Goal: Information Seeking & Learning: Understand process/instructions

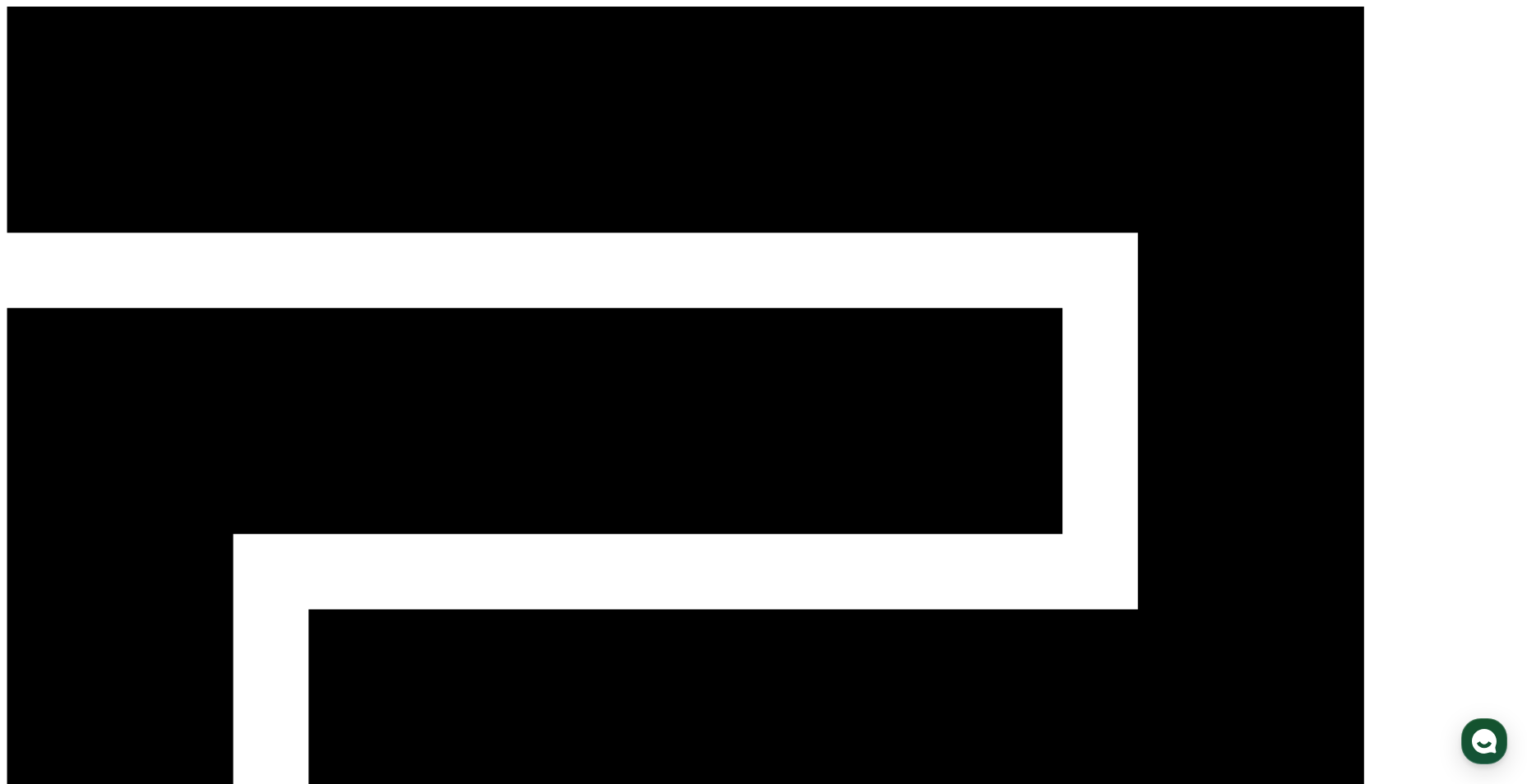
select select
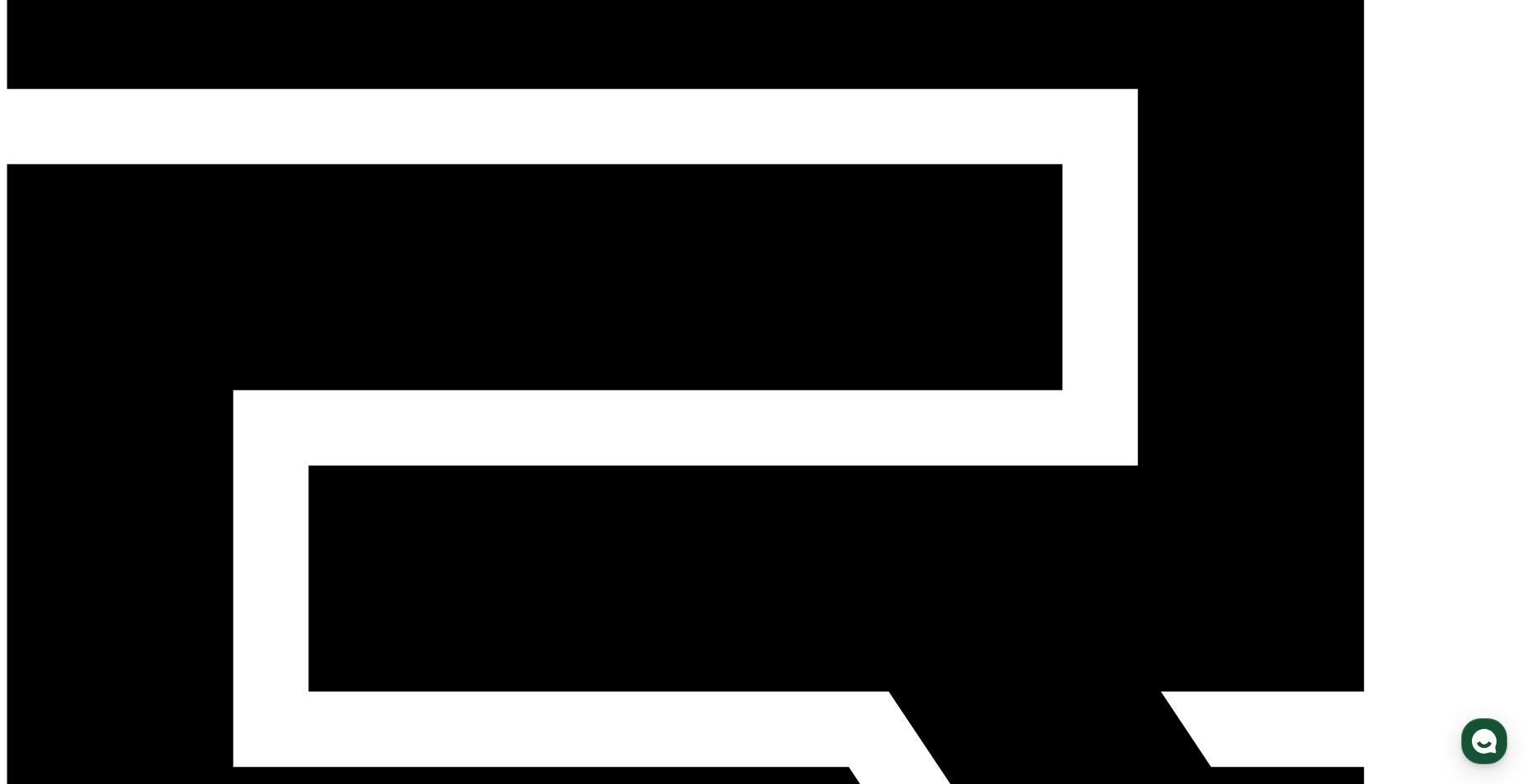
scroll to position [115, 0]
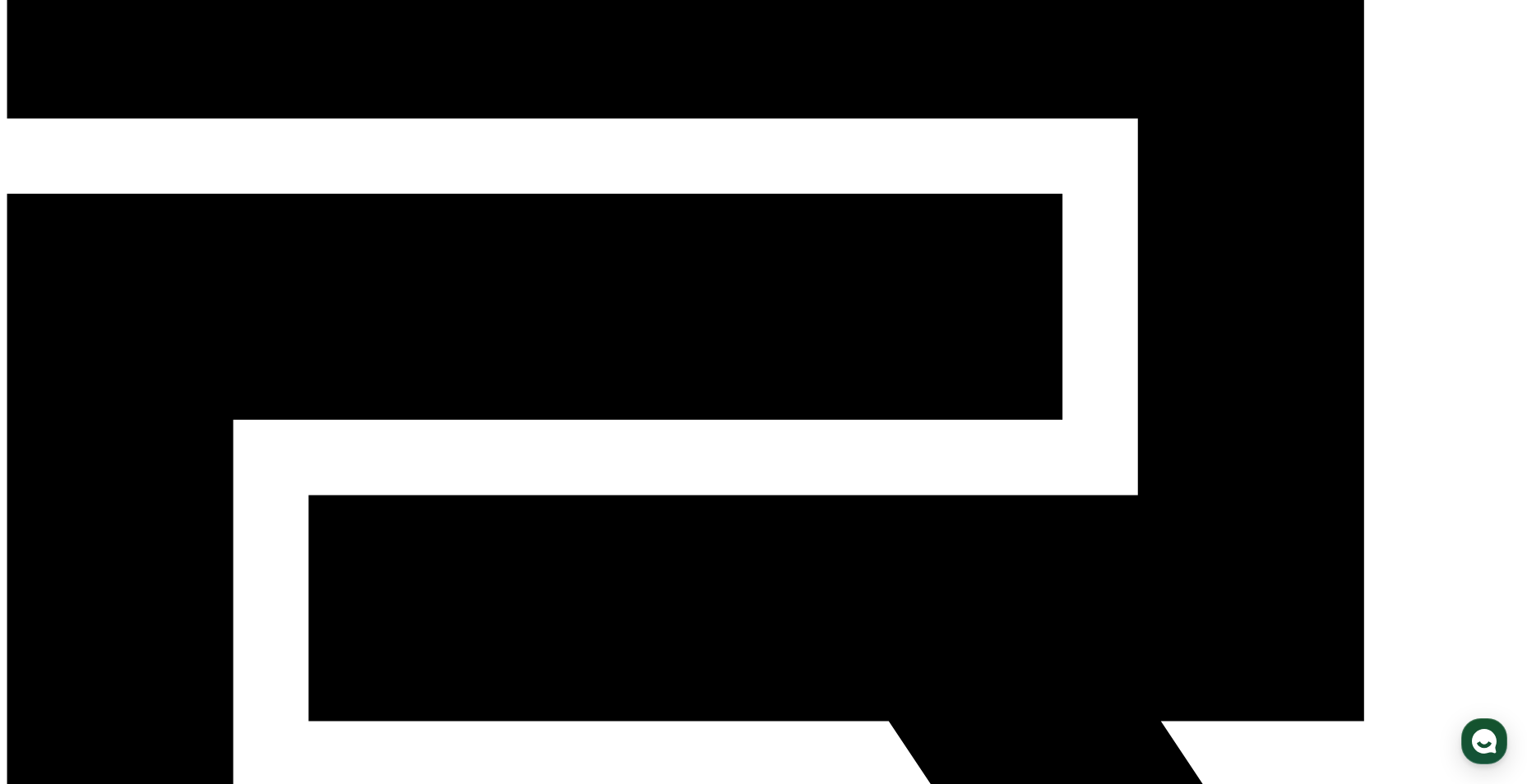
drag, startPoint x: 675, startPoint y: 311, endPoint x: 715, endPoint y: 307, distance: 40.2
drag, startPoint x: 715, startPoint y: 307, endPoint x: 715, endPoint y: 369, distance: 62.0
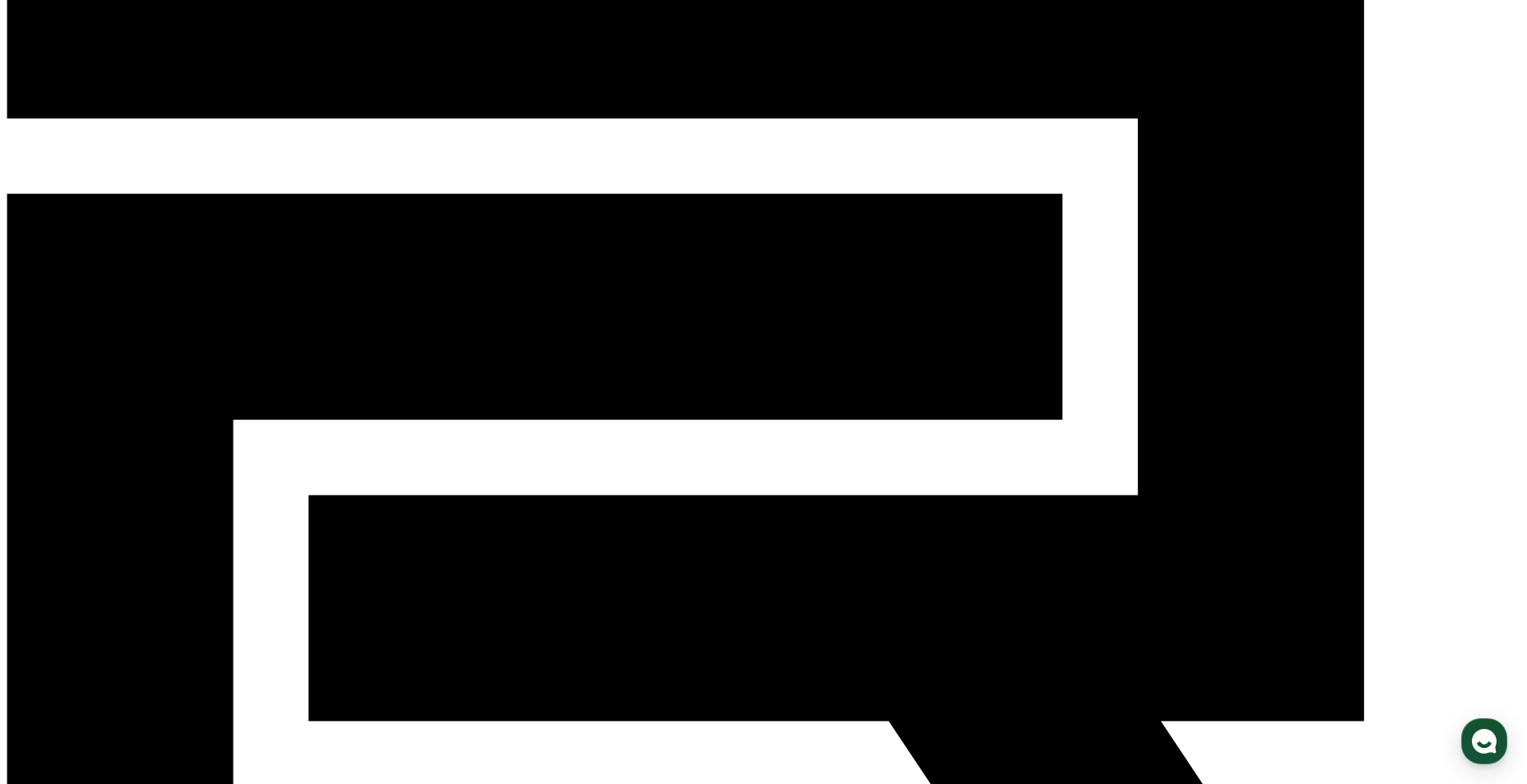
drag, startPoint x: 705, startPoint y: 328, endPoint x: 840, endPoint y: 330, distance: 135.0
drag, startPoint x: 840, startPoint y: 330, endPoint x: 853, endPoint y: 394, distance: 65.3
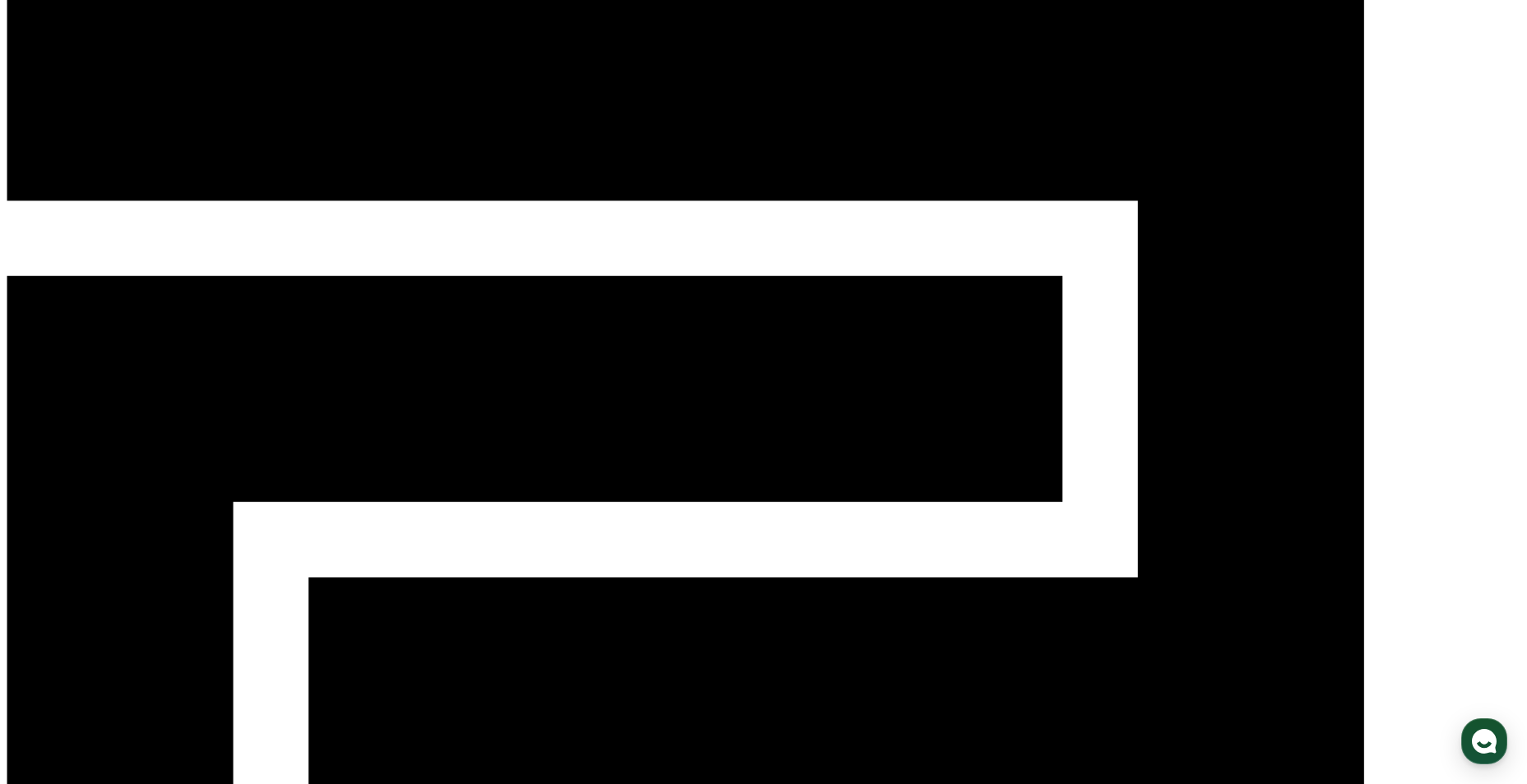
scroll to position [0, 0]
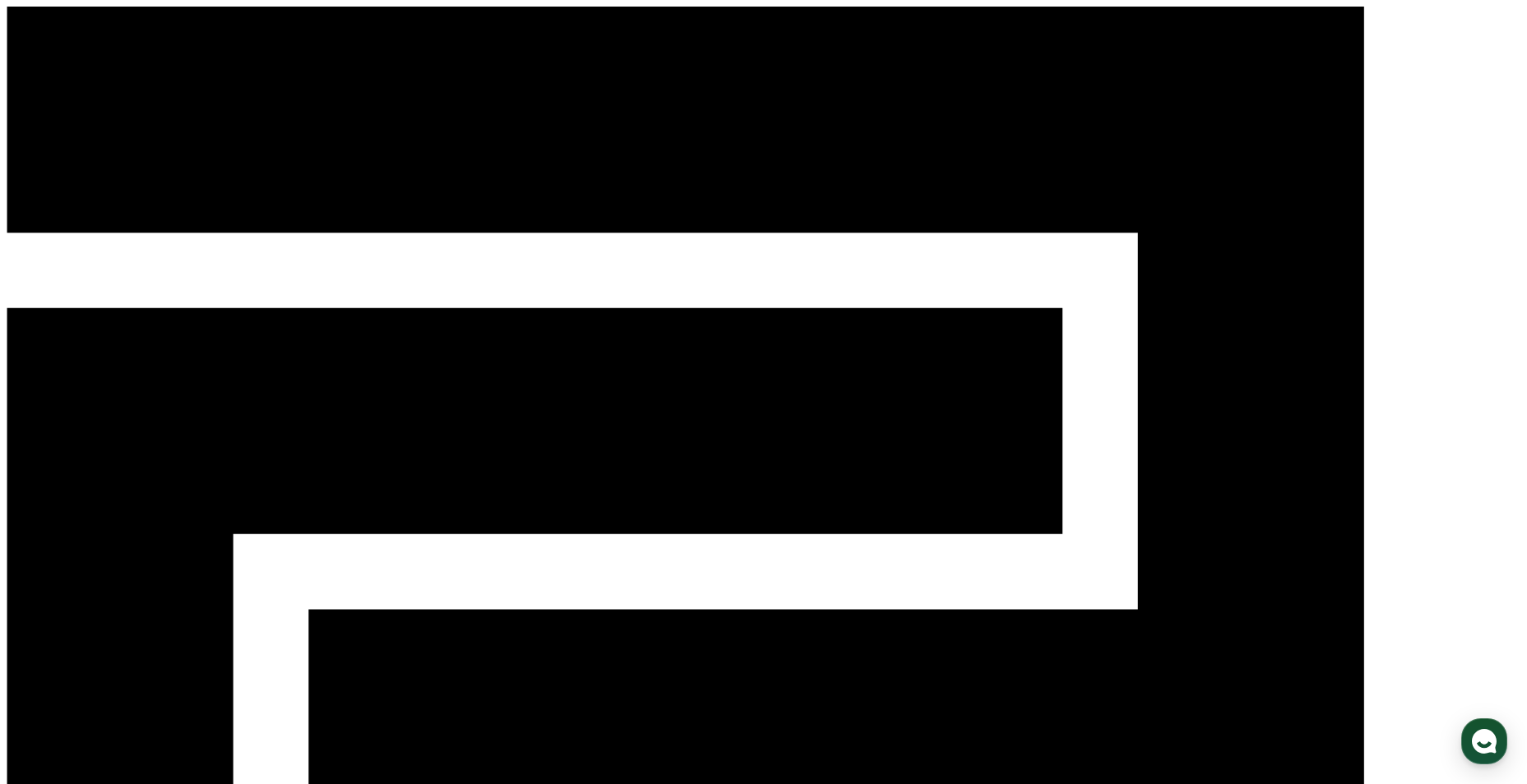
drag, startPoint x: 551, startPoint y: 513, endPoint x: 855, endPoint y: 515, distance: 304.0
copy em "본 컨텐츠는 숏챠(Shortcha) 앱에서 감상할 수 있습니다"
drag, startPoint x: 539, startPoint y: 545, endPoint x: 664, endPoint y: 547, distance: 125.0
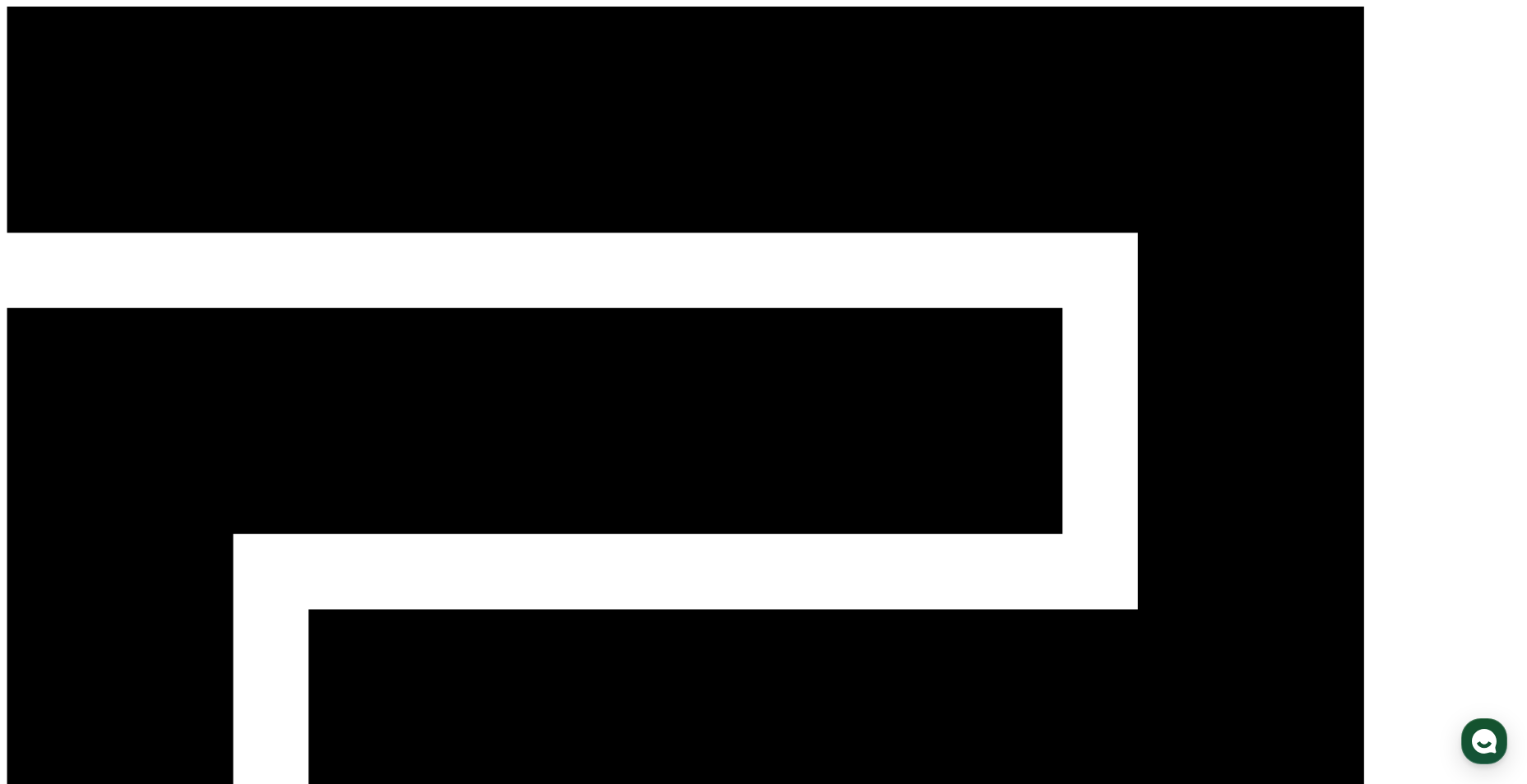
copy em "#숏챠, #shortcha, #"
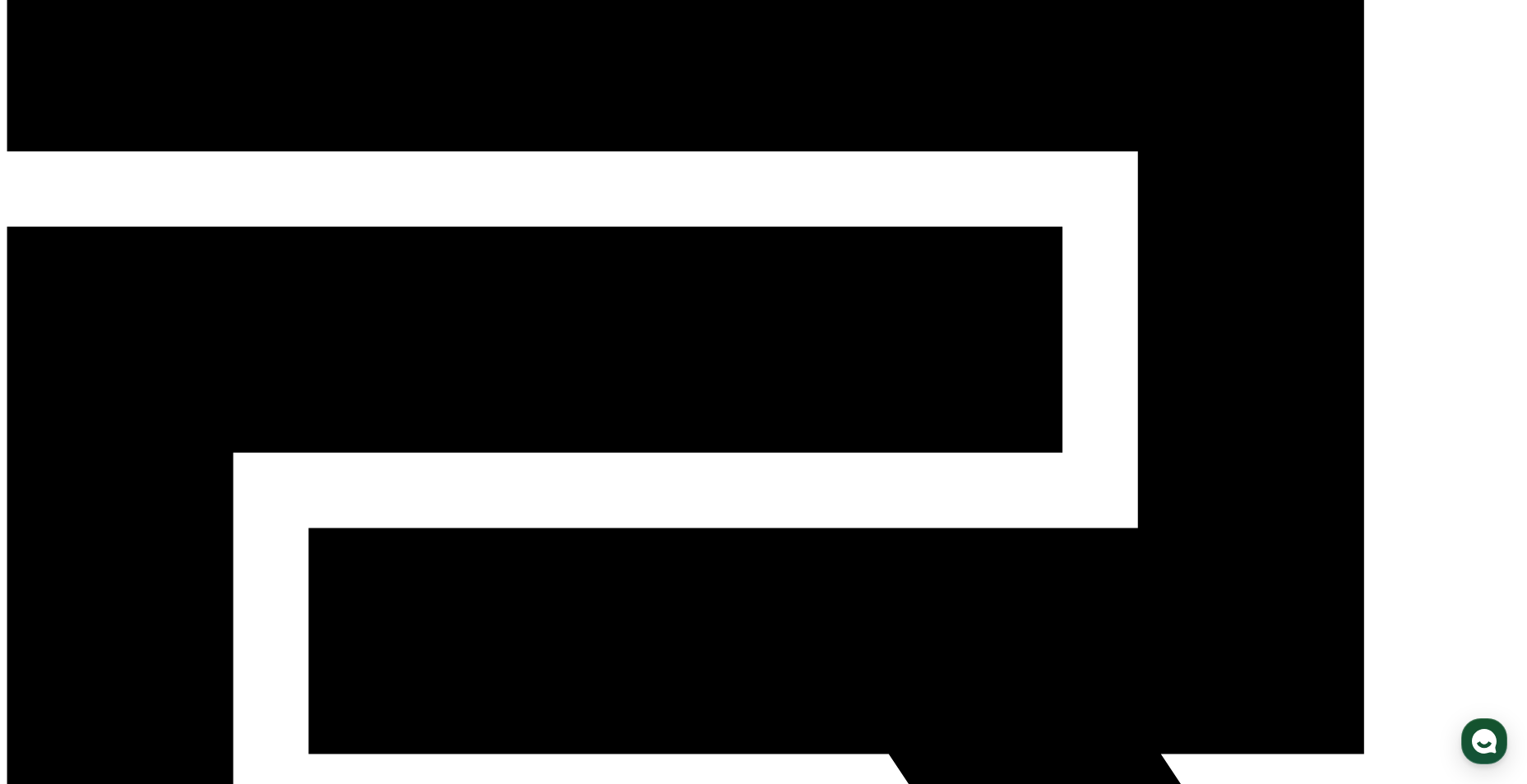
scroll to position [83, 0]
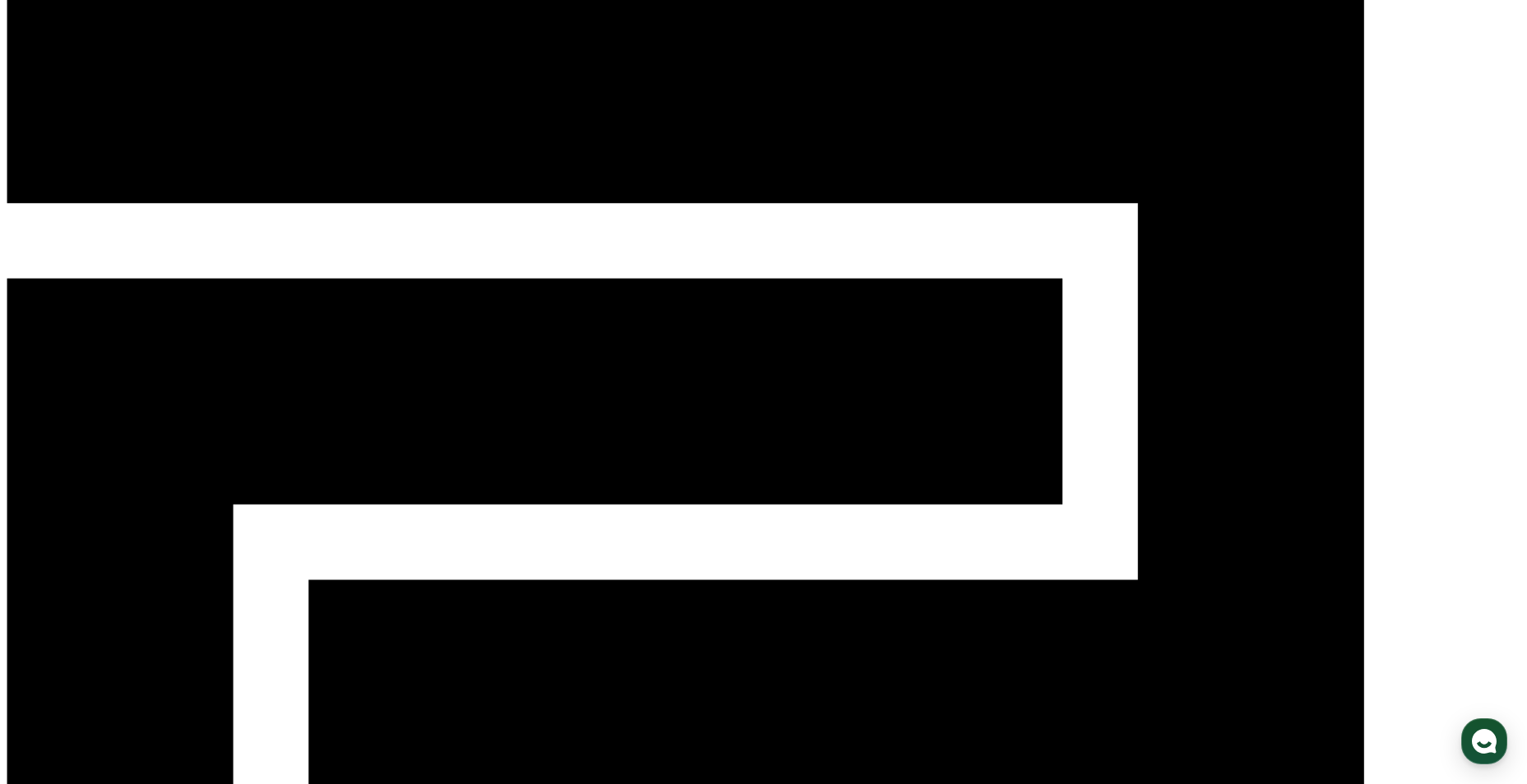
scroll to position [0, 0]
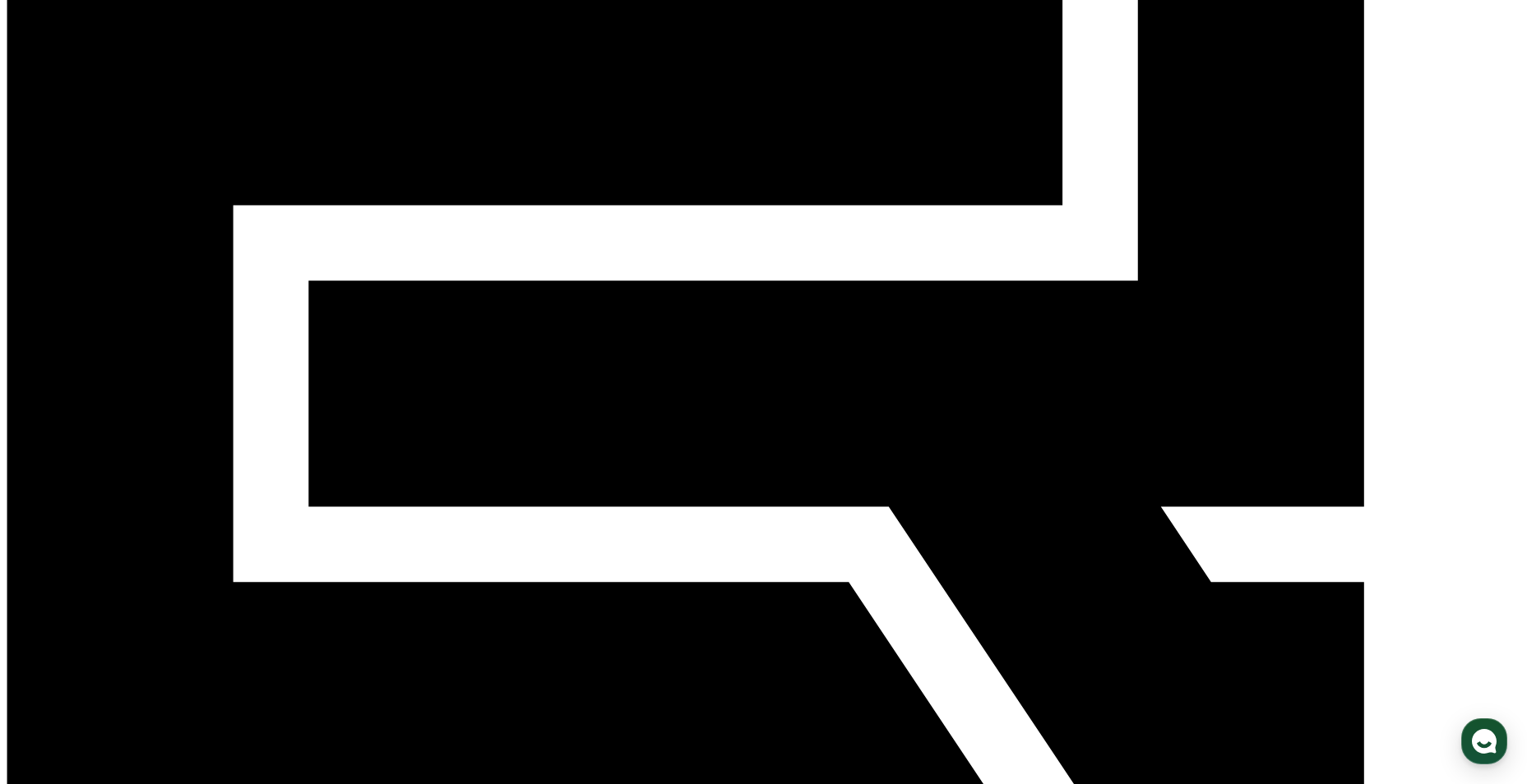
scroll to position [247, 0]
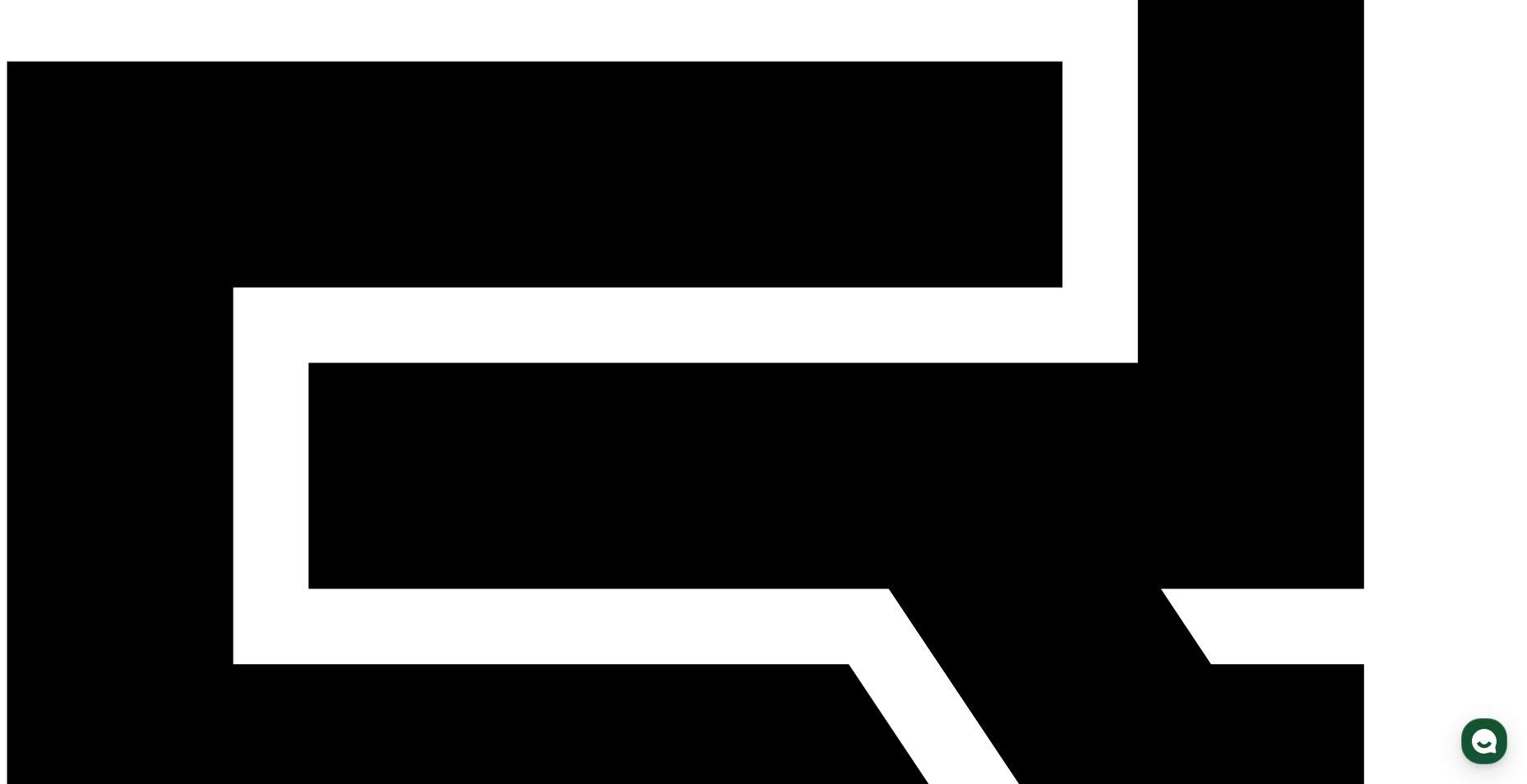
scroll to position [0, 0]
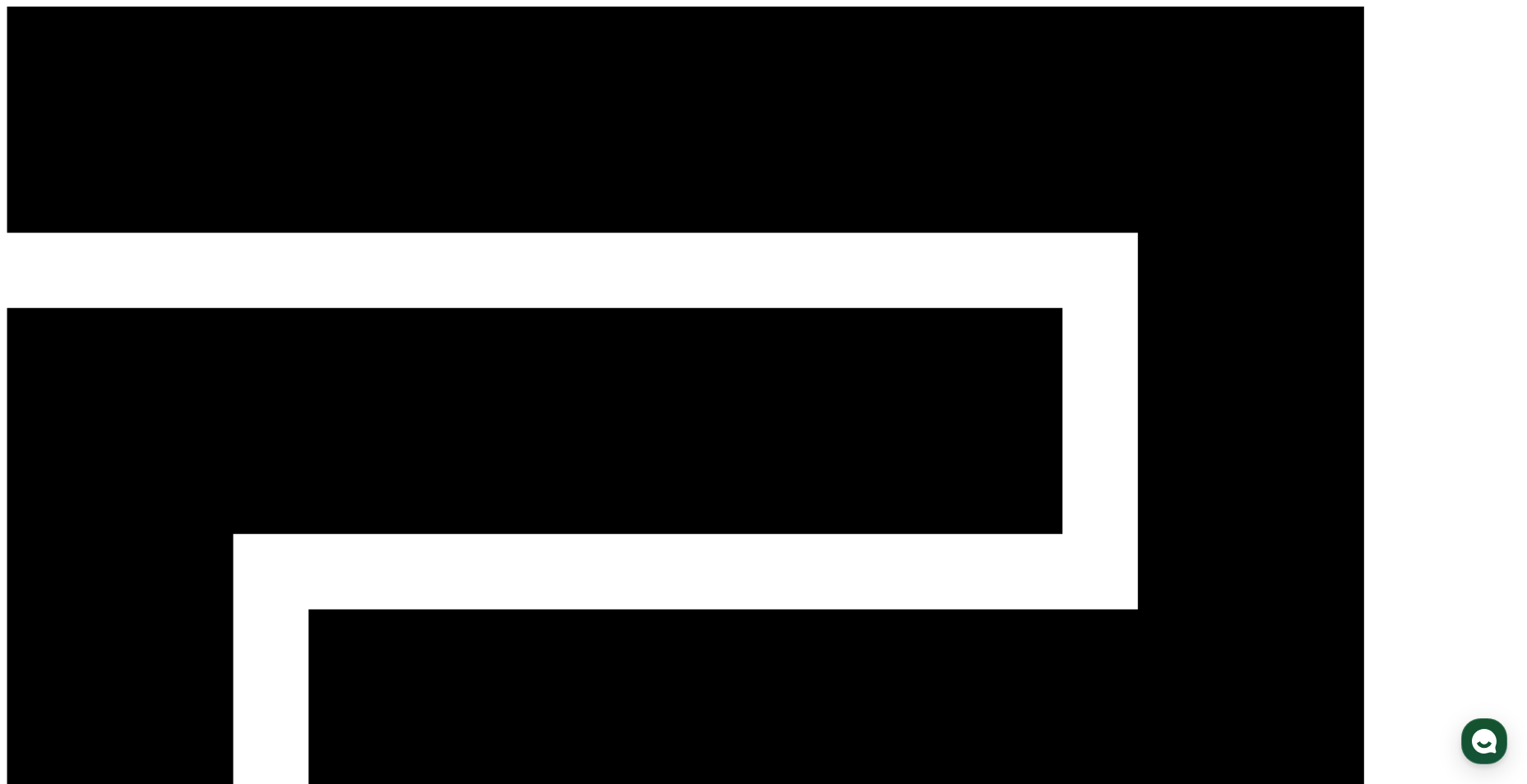
select select
drag, startPoint x: 548, startPoint y: 489, endPoint x: 842, endPoint y: 506, distance: 294.5
drag, startPoint x: 842, startPoint y: 506, endPoint x: 873, endPoint y: 511, distance: 31.4
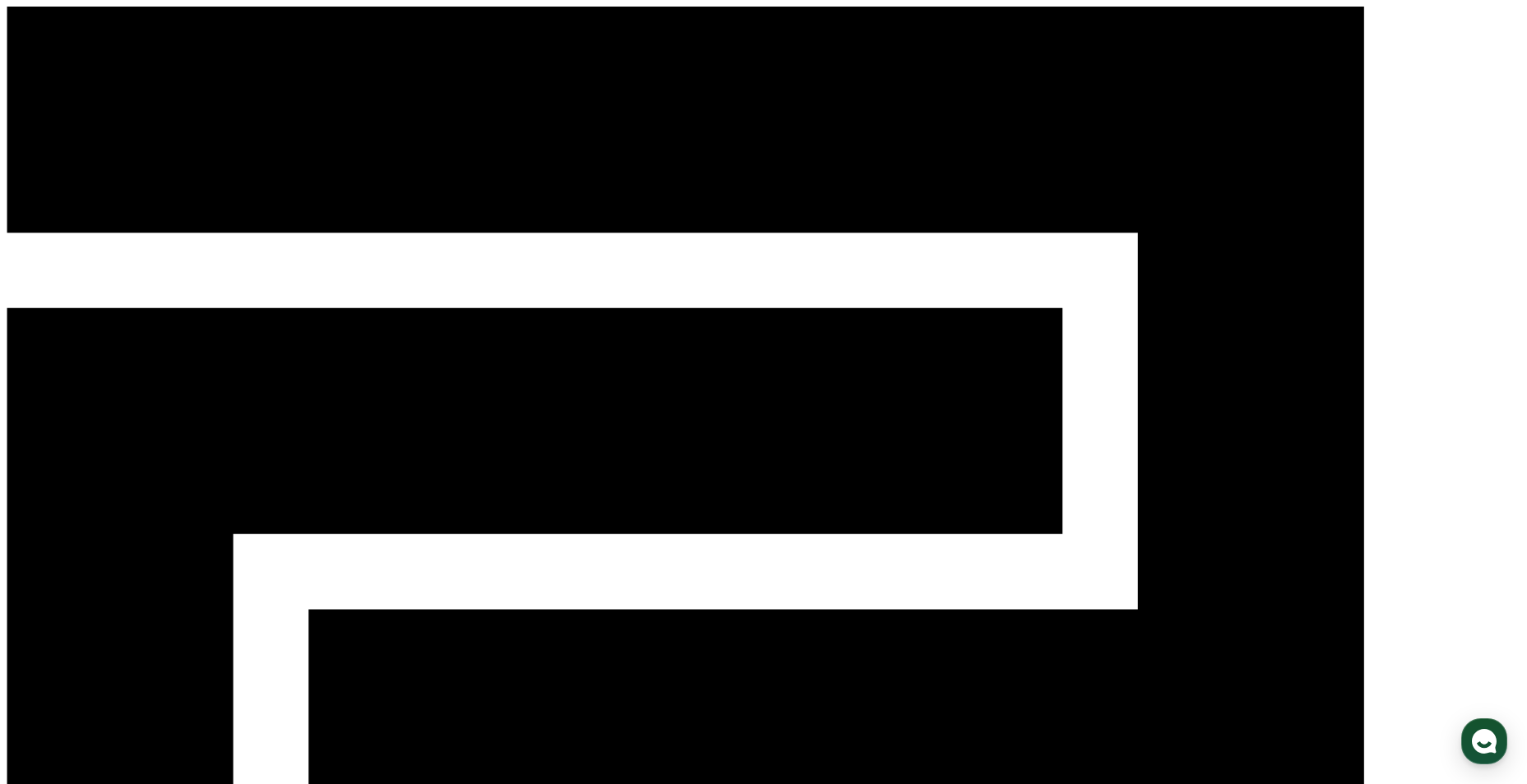
drag, startPoint x: 878, startPoint y: 511, endPoint x: 544, endPoint y: 505, distance: 334.1
copy em "'본 컨텐츠는 숏챠(Shortcha) 앱에서 감상할 수 있습니다'"
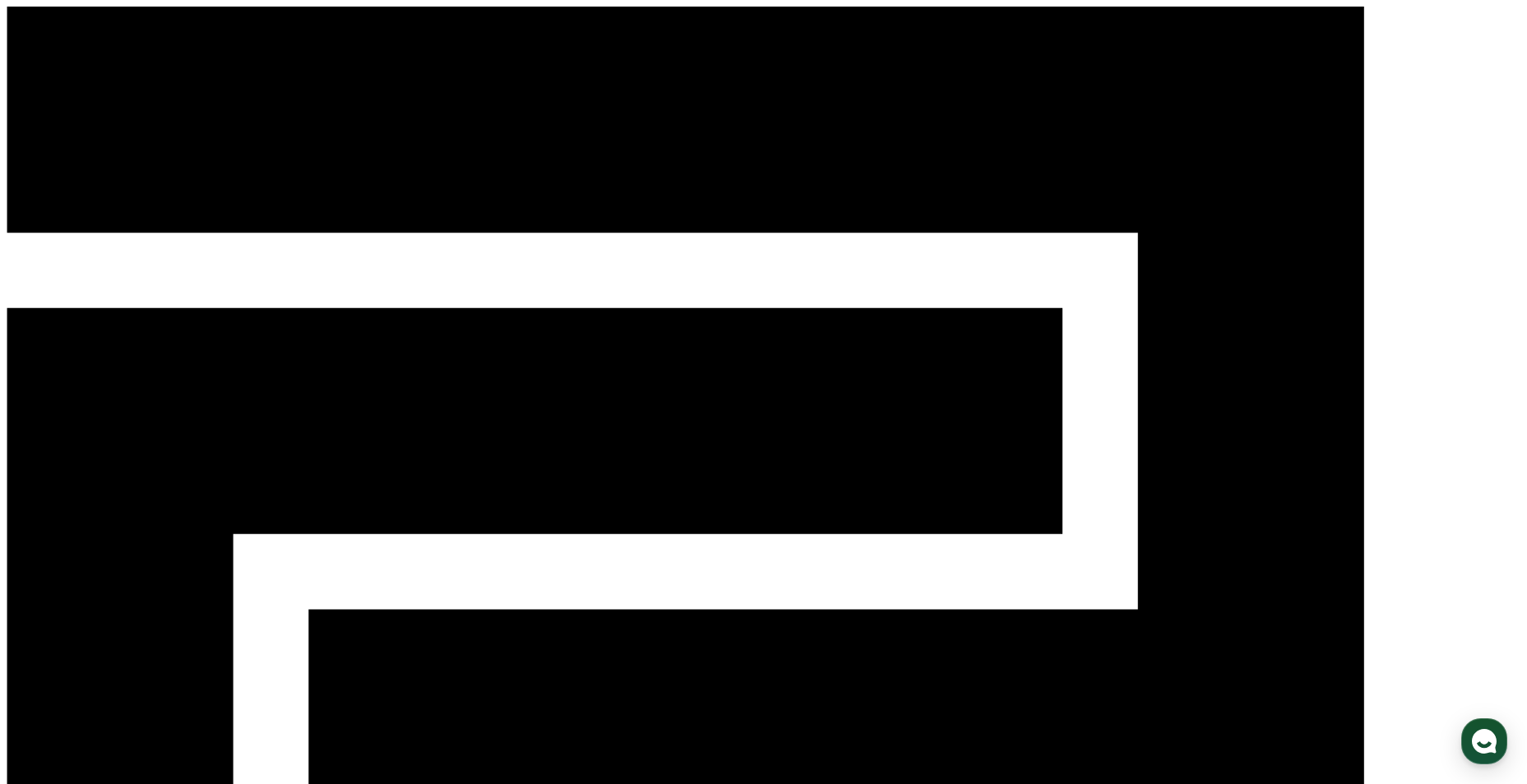
scroll to position [1084, 0]
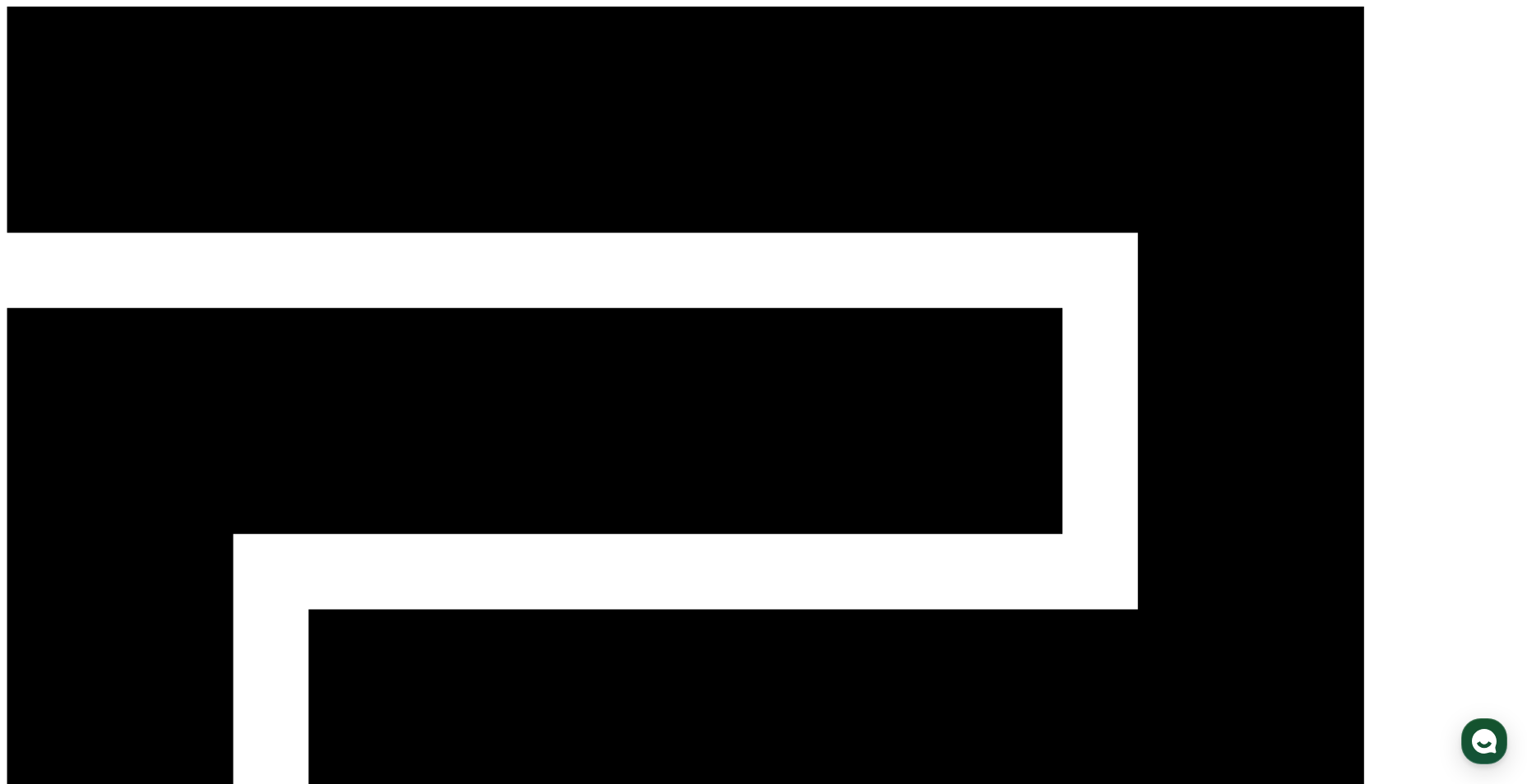
select select
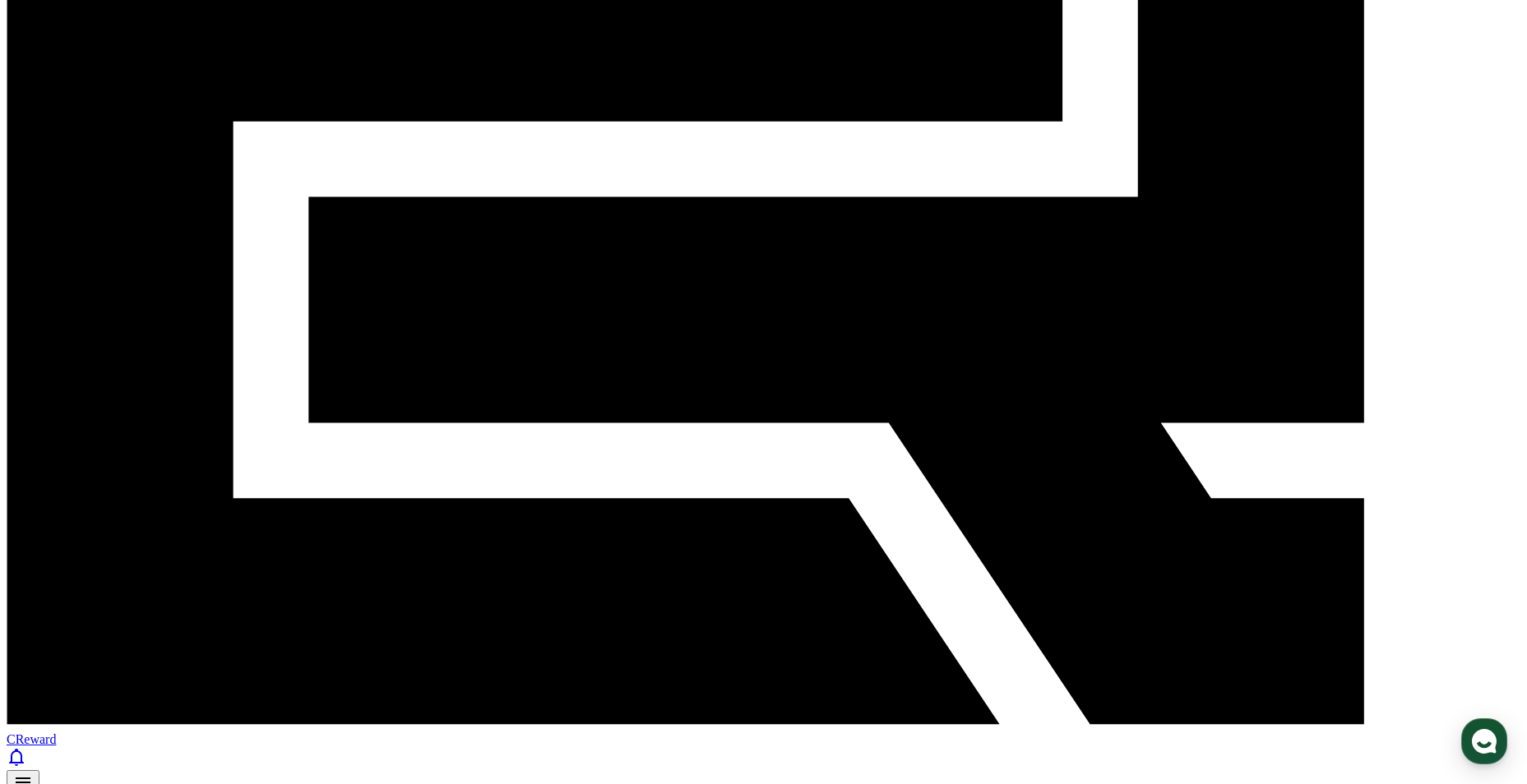
scroll to position [575, 0]
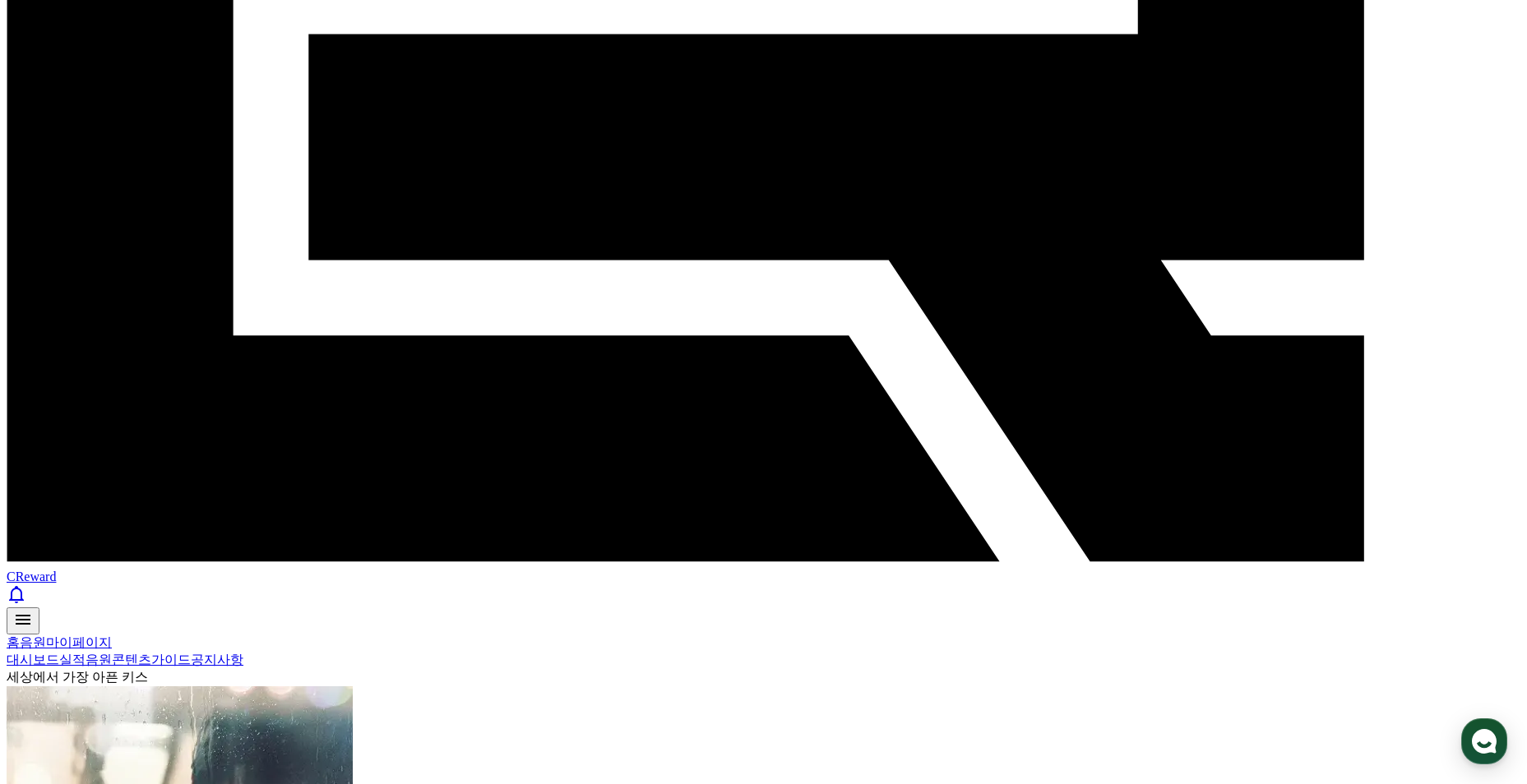
paste input "**********"
type input "**********"
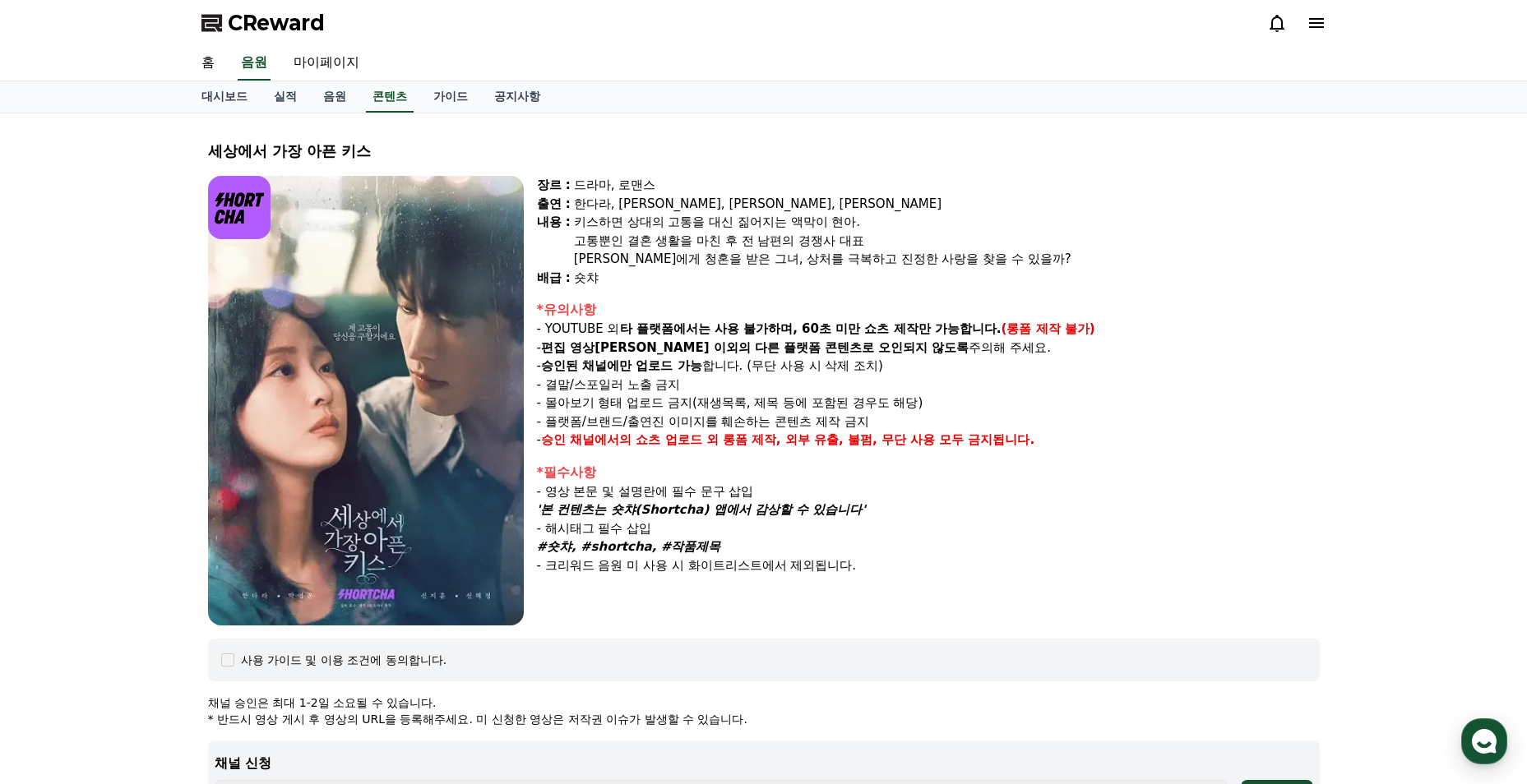
select select
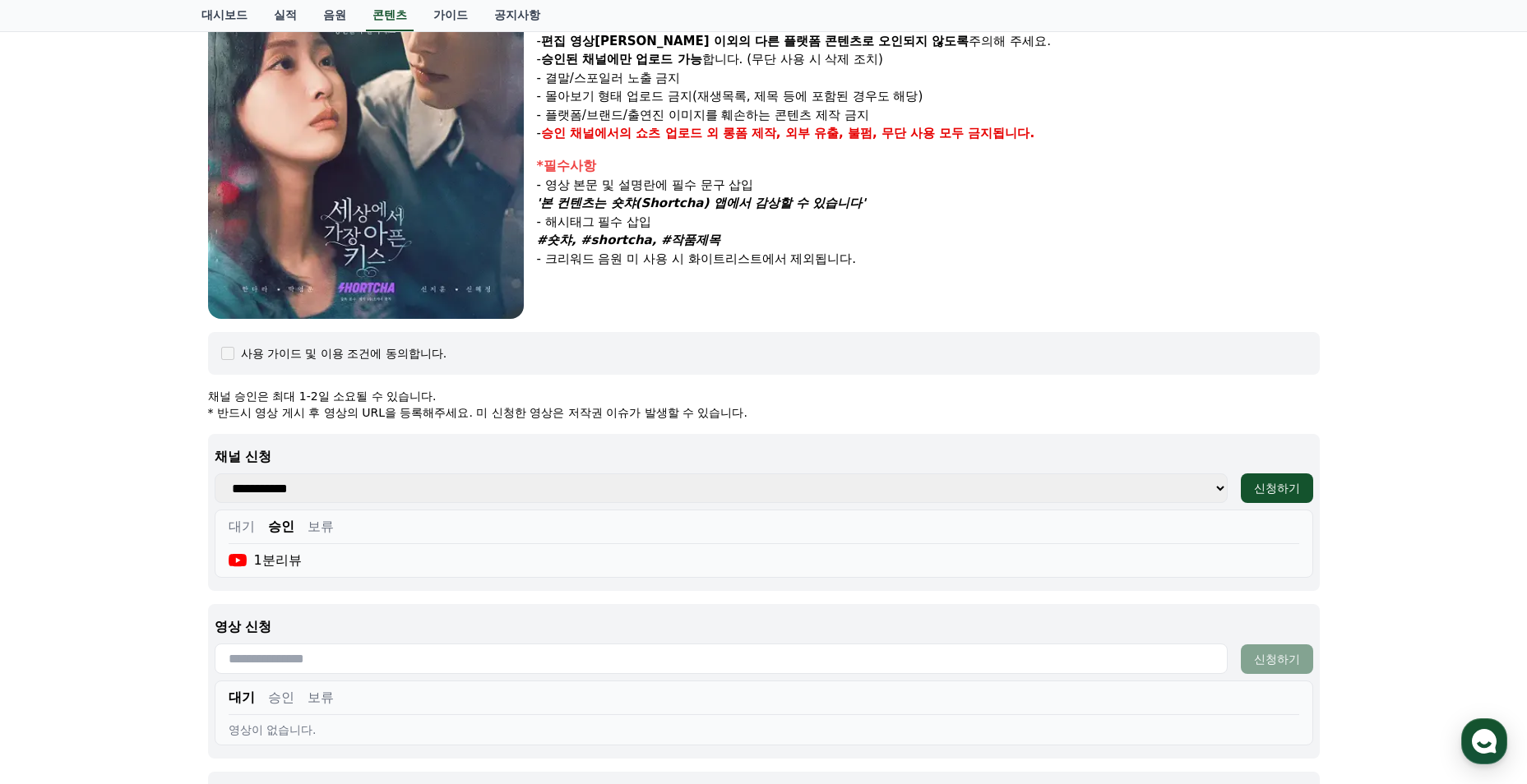
scroll to position [457, 0]
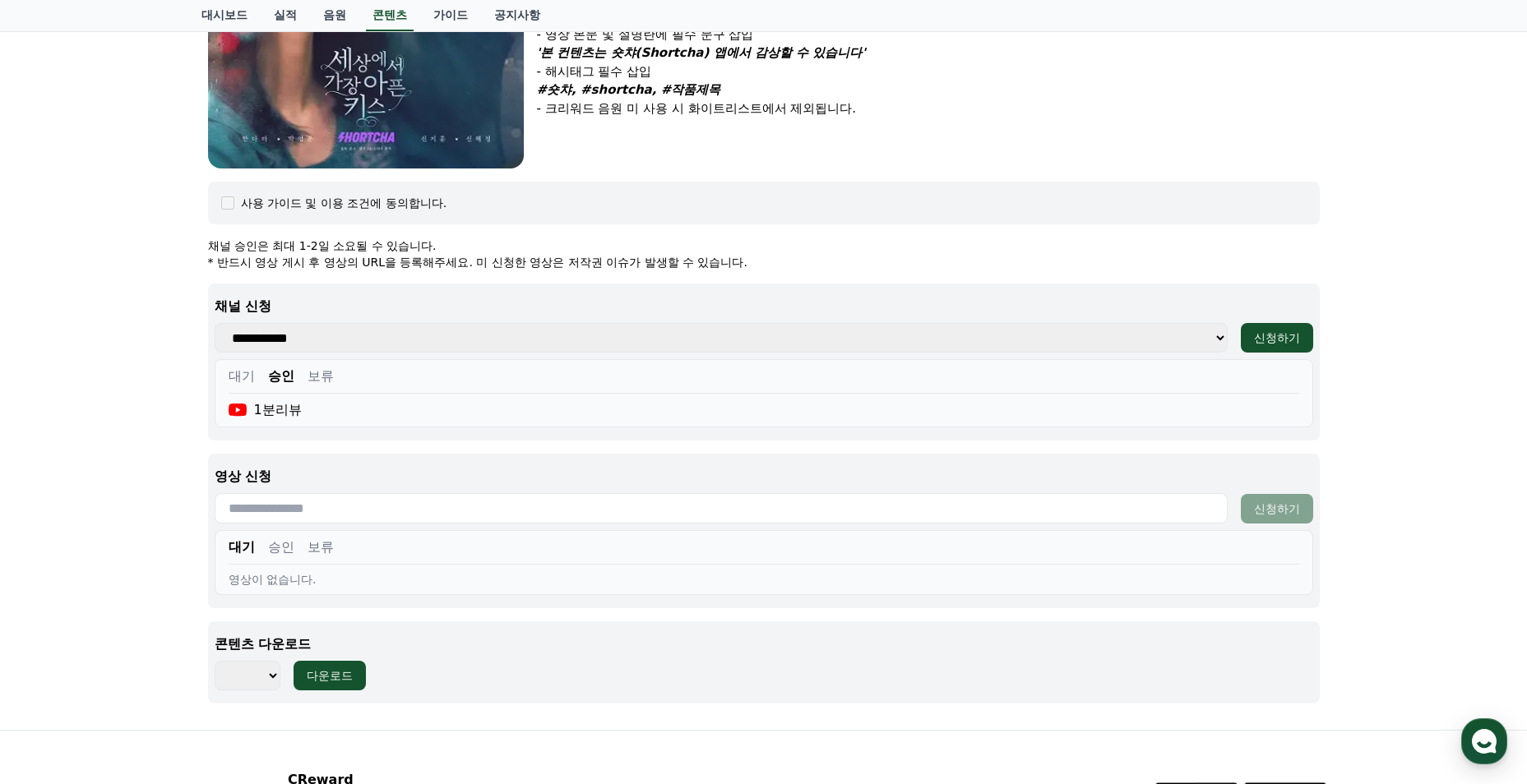
click at [275, 547] on button "승인" at bounding box center [280, 547] width 26 height 19
click at [312, 544] on button "보류" at bounding box center [320, 547] width 26 height 19
click at [287, 547] on button "승인" at bounding box center [280, 547] width 26 height 19
click at [232, 546] on button "대기" at bounding box center [241, 547] width 26 height 19
click at [282, 543] on button "승인" at bounding box center [280, 547] width 26 height 19
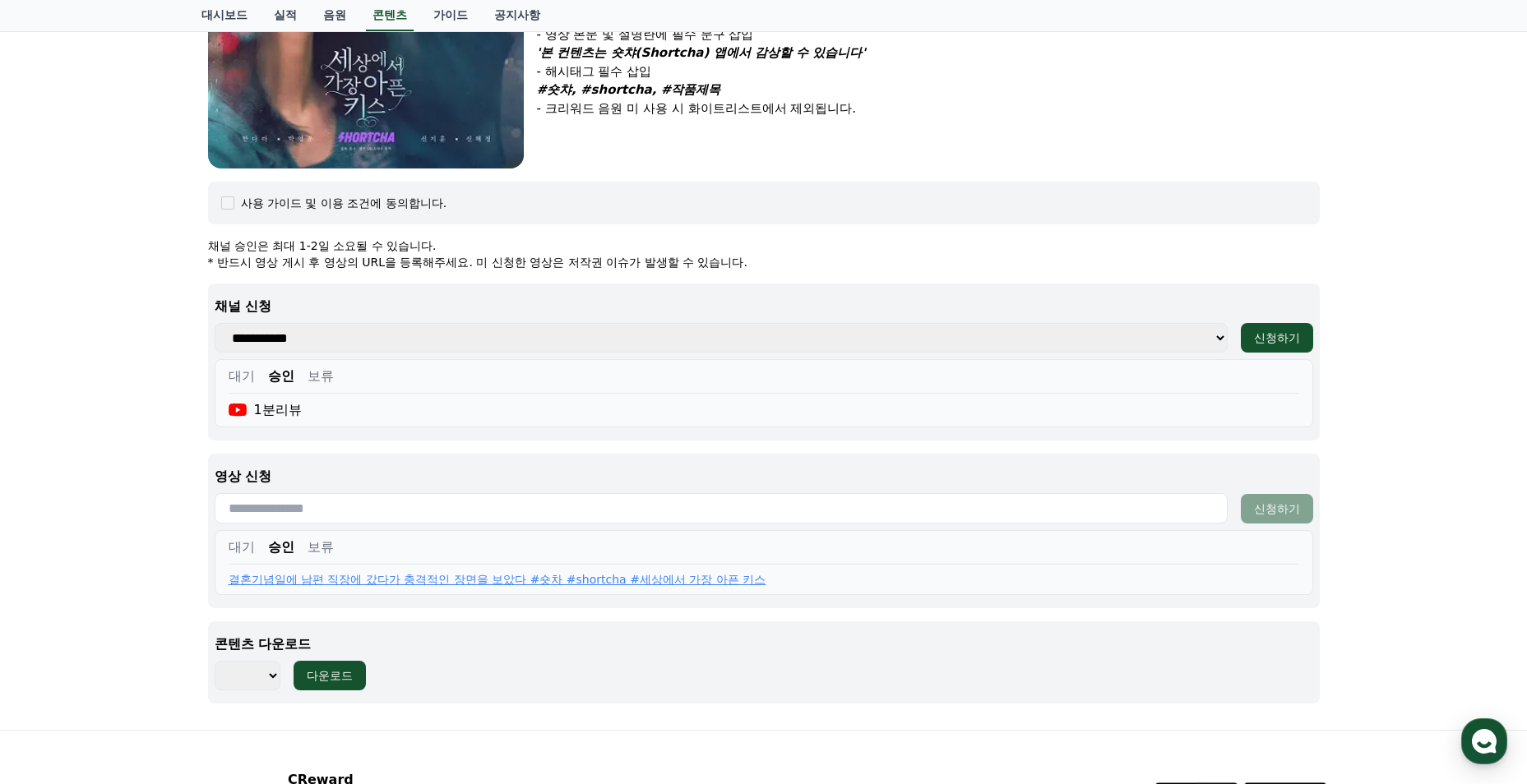
click at [287, 578] on link "결혼기념일에 남편 직장에 갔다가 충격적인 장면을 보았다 #숏차 #shortcha #세상에서 가장 아픈 키스" at bounding box center [497, 580] width 537 height 17
click at [1226, 113] on p "- 크리워드 음원 미 사용 시 화이트리스트에서 제외됩니다." at bounding box center [928, 109] width 782 height 19
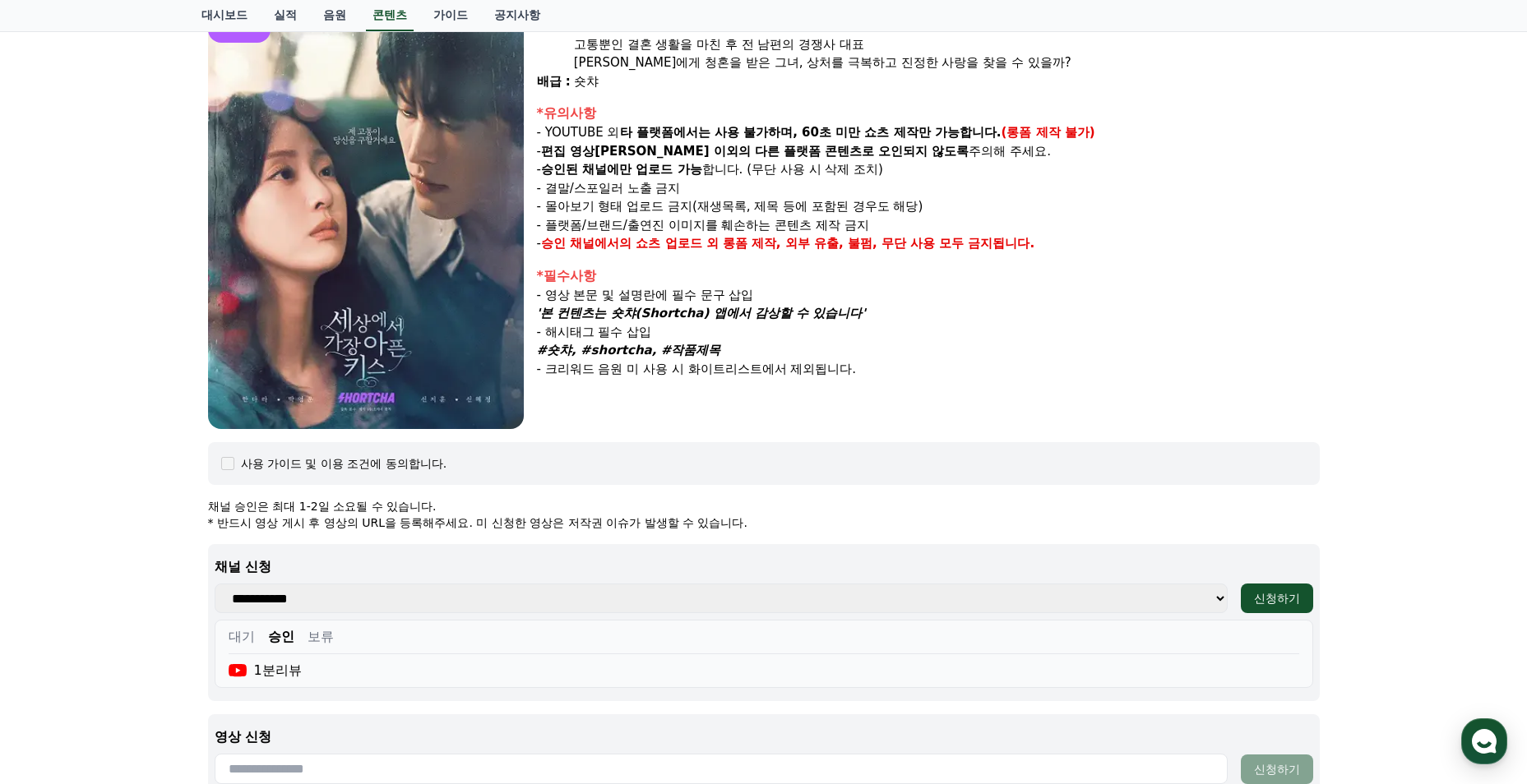
scroll to position [0, 0]
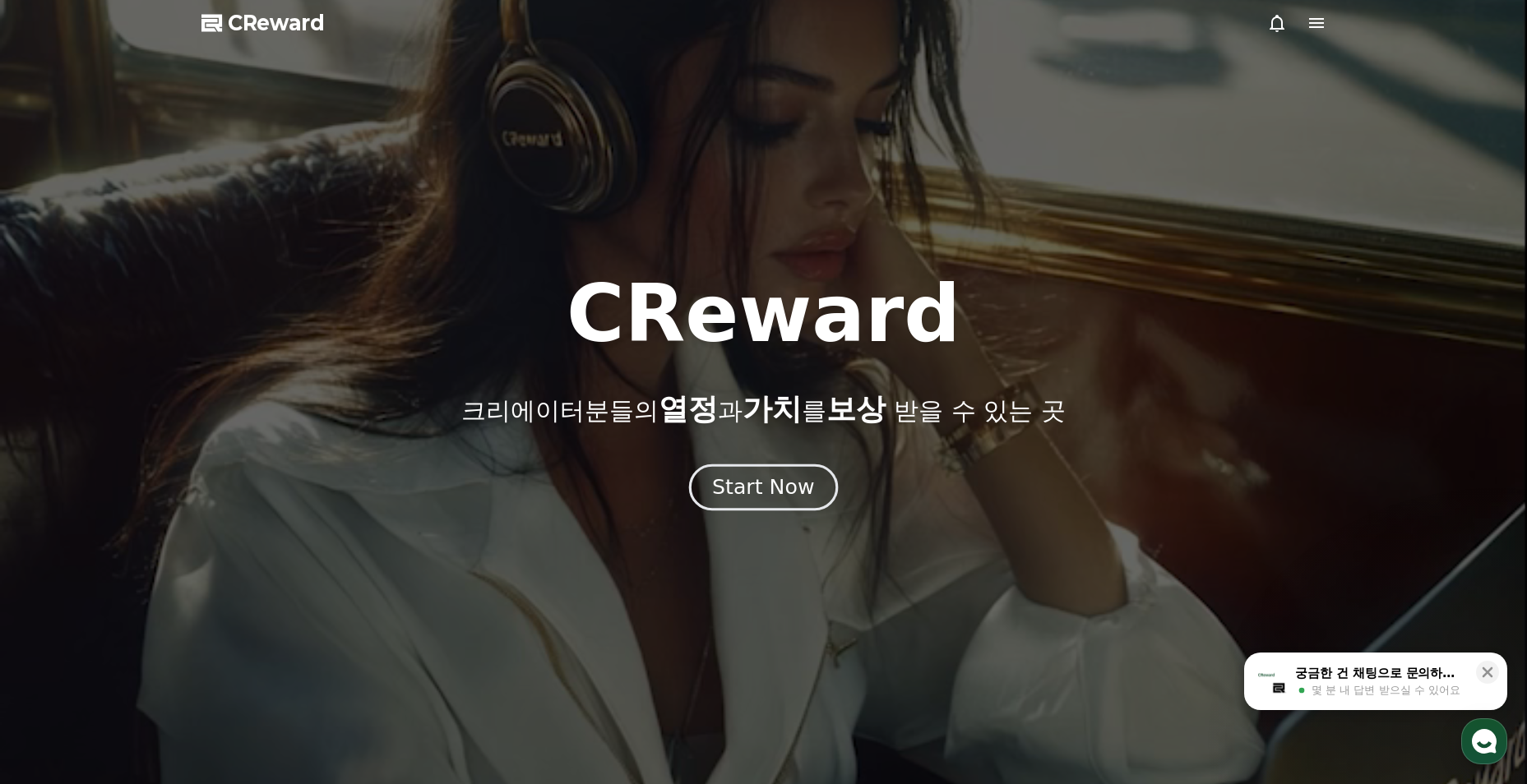
click at [781, 494] on div "Start Now" at bounding box center [762, 487] width 102 height 28
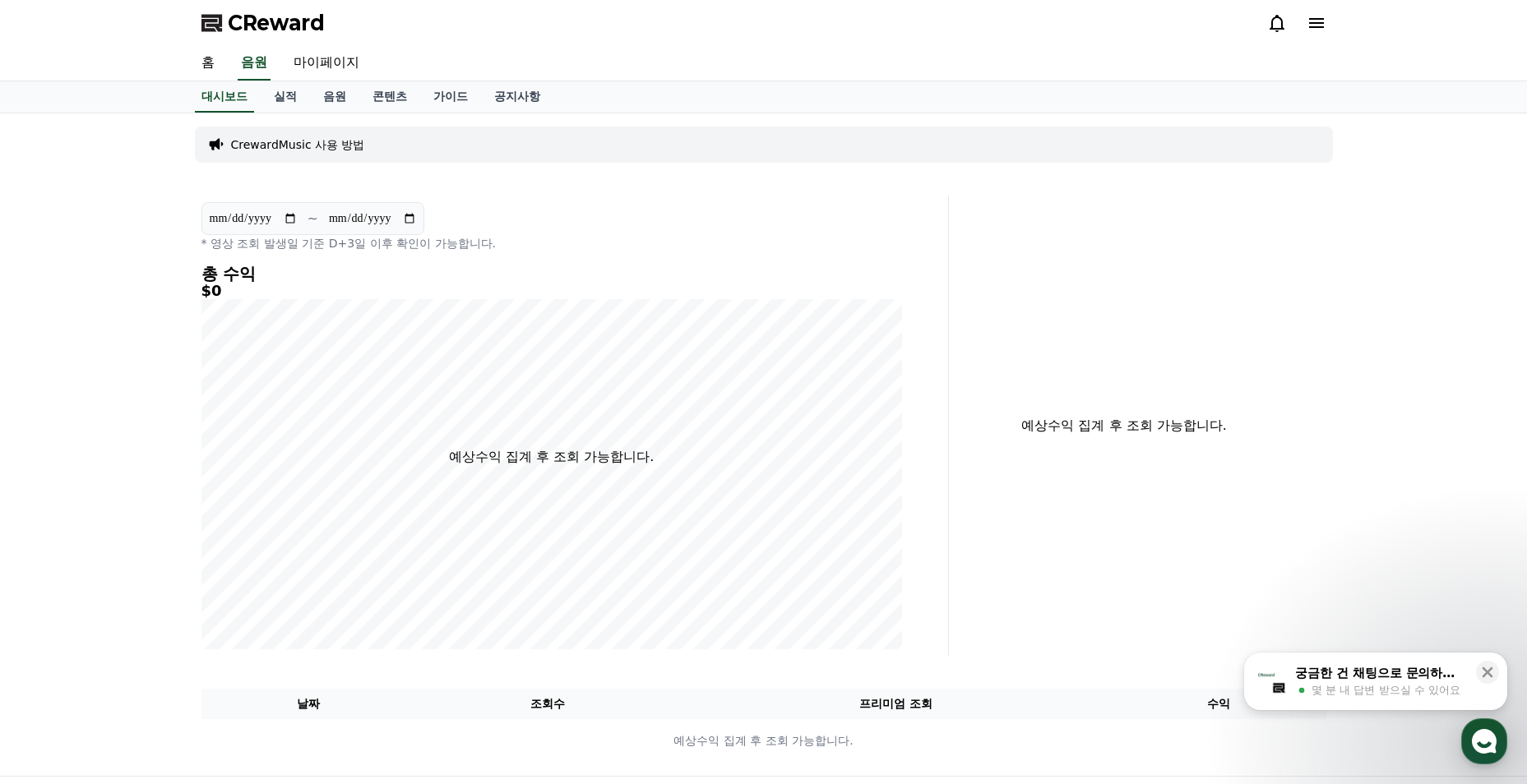
click at [226, 282] on h4 "총 수익" at bounding box center [552, 273] width 701 height 18
click at [286, 97] on link "실적" at bounding box center [285, 97] width 50 height 31
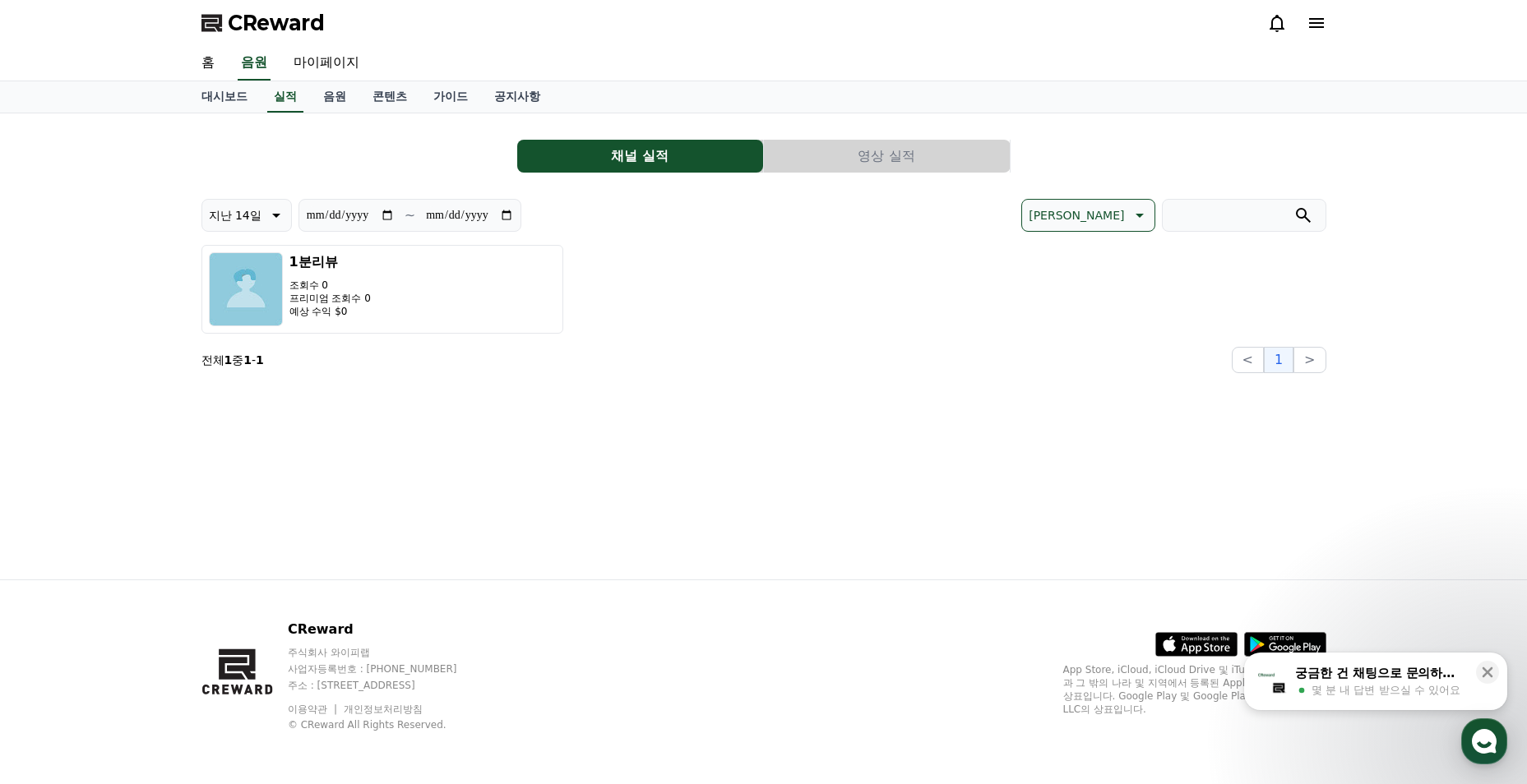
click at [878, 163] on button "영상 실적" at bounding box center [887, 156] width 246 height 33
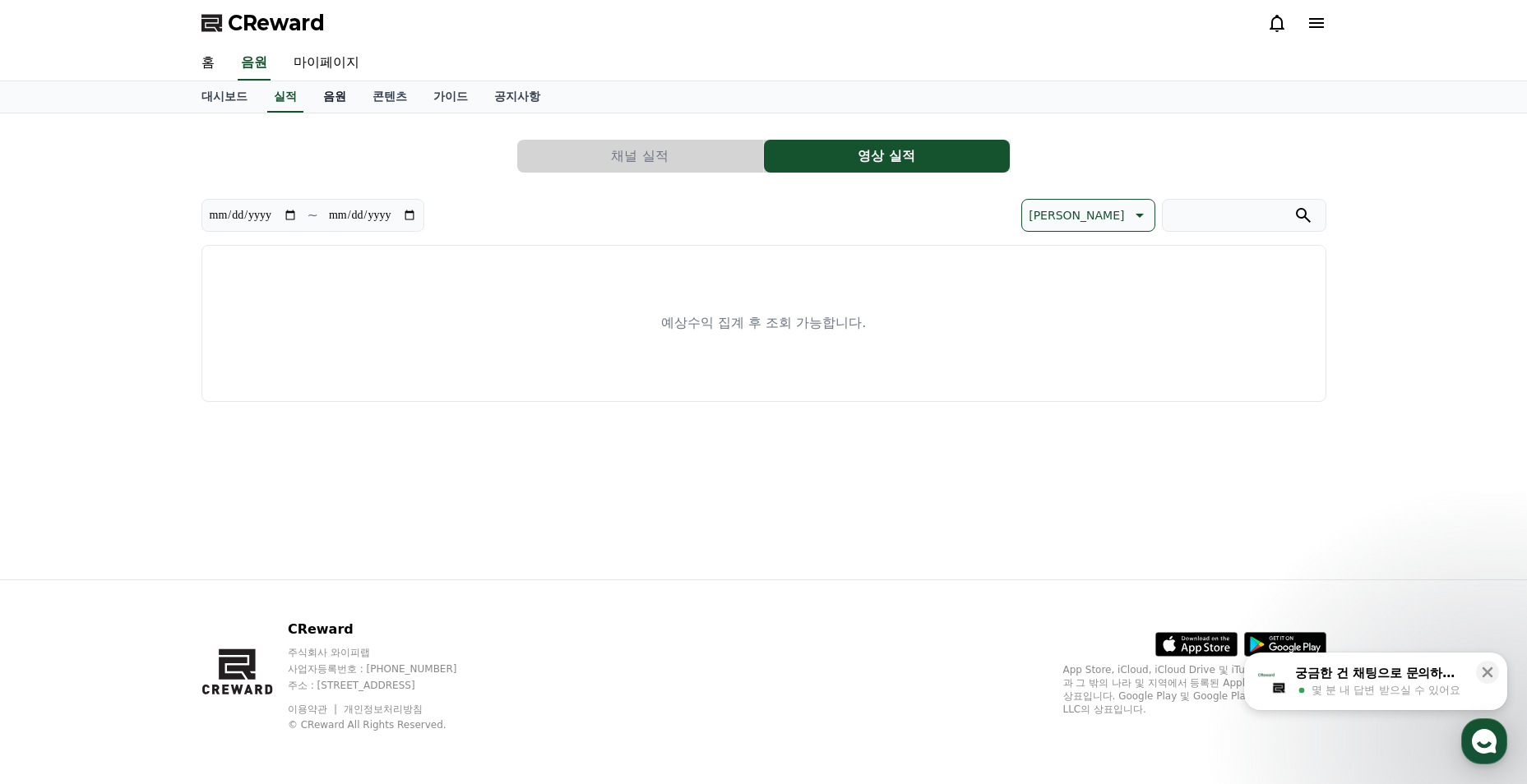
click at [349, 94] on link "음원" at bounding box center [334, 97] width 50 height 31
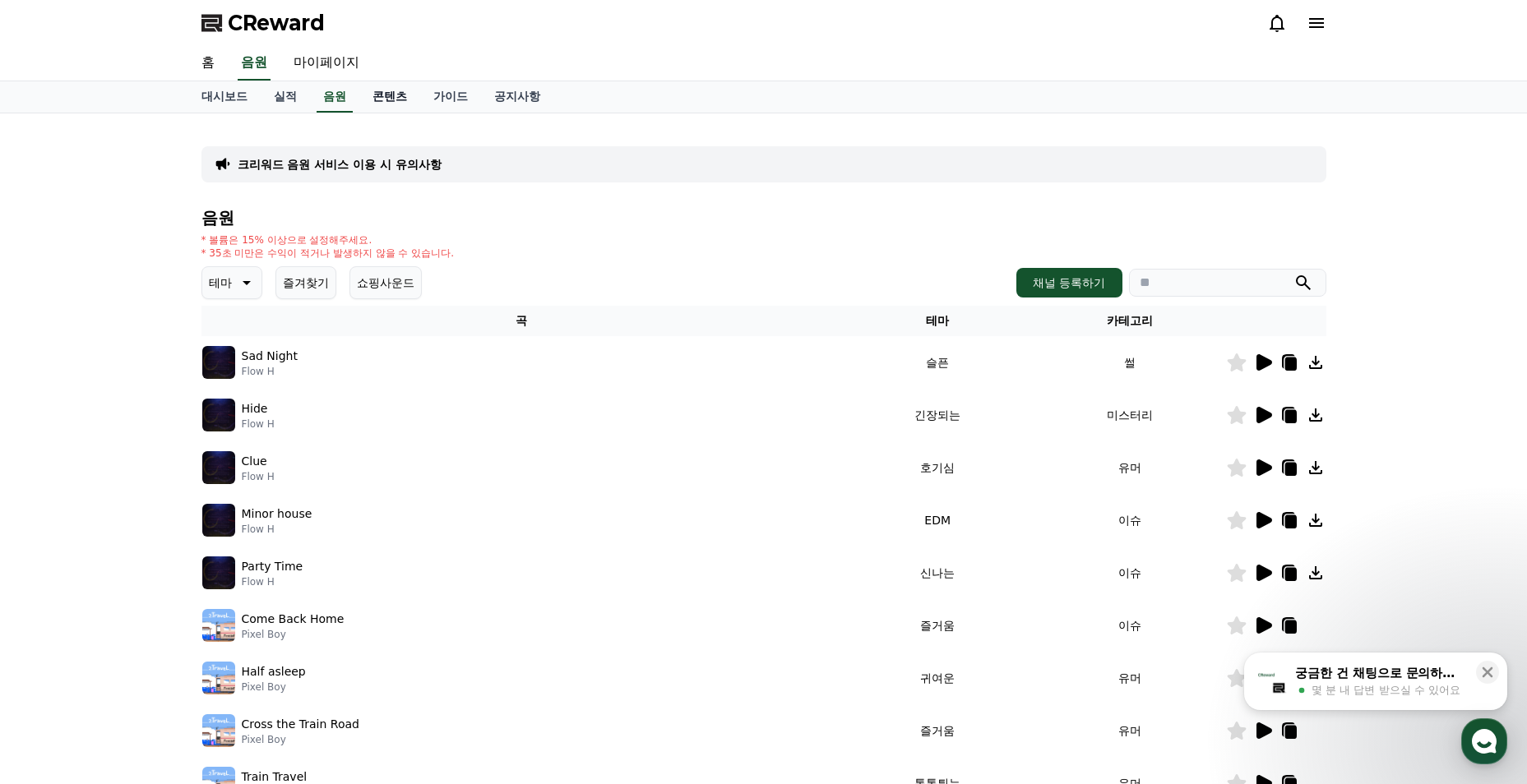
click at [397, 93] on link "콘텐츠" at bounding box center [390, 97] width 61 height 31
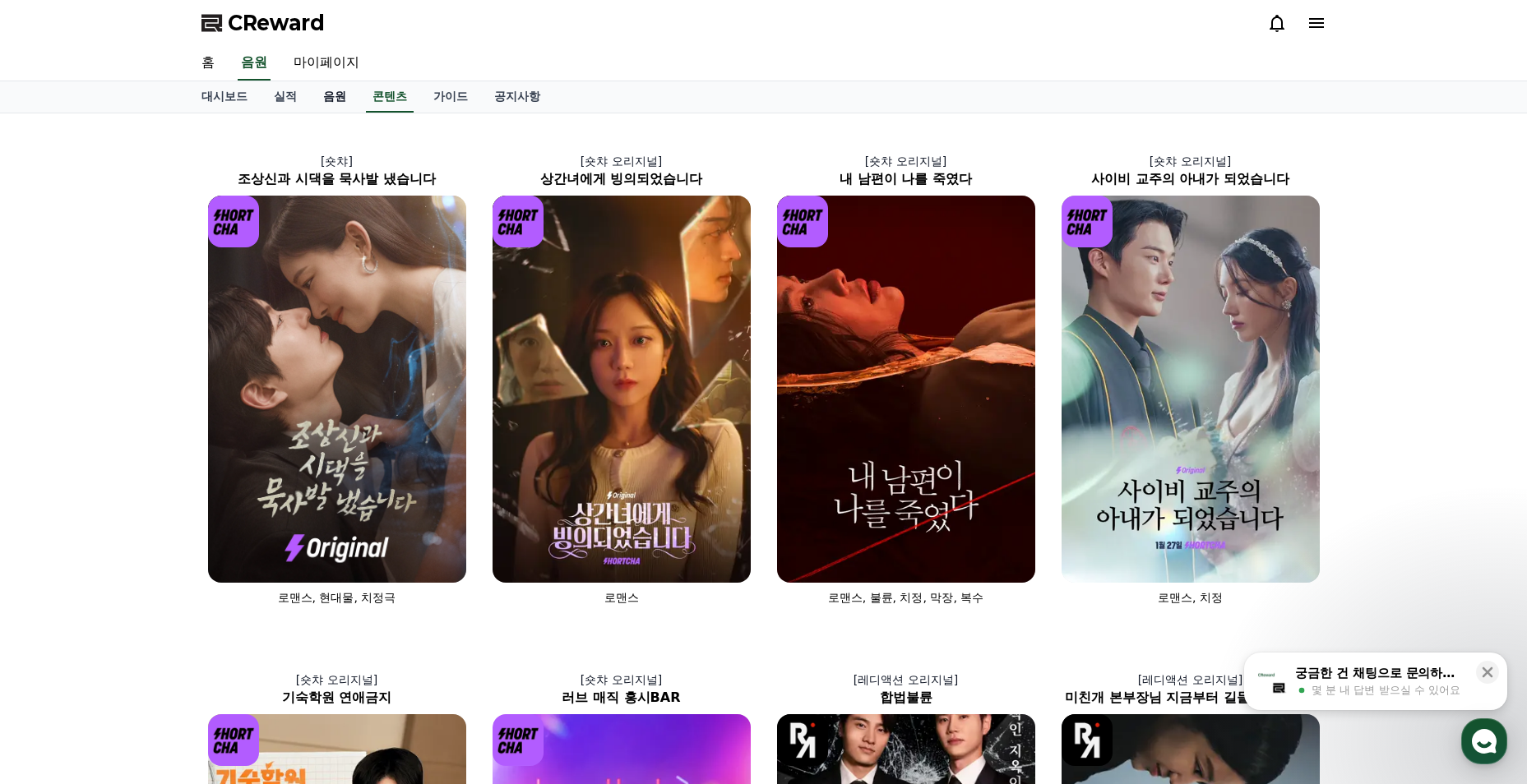
click at [338, 100] on link "음원" at bounding box center [334, 97] width 50 height 31
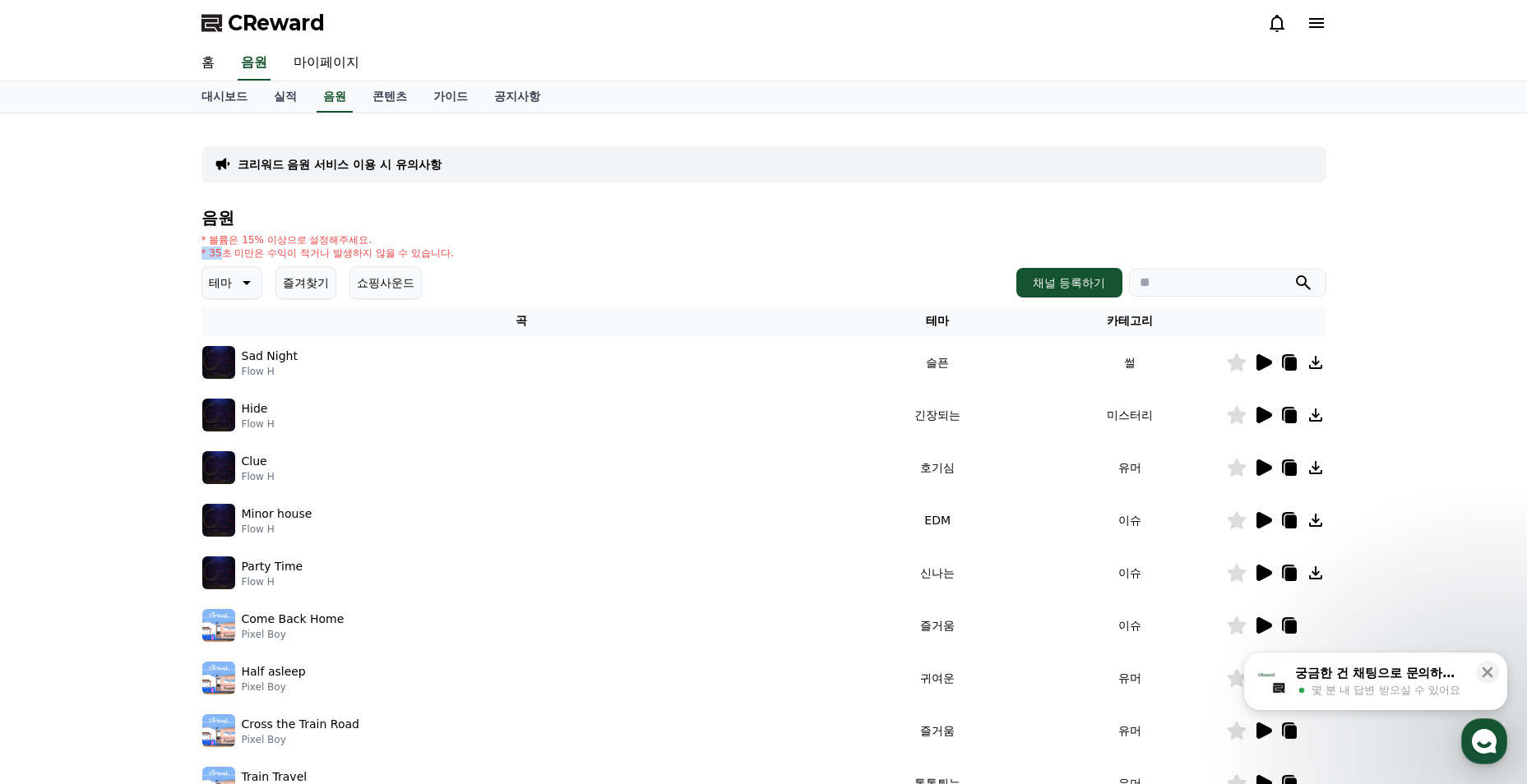
drag, startPoint x: 225, startPoint y: 256, endPoint x: 384, endPoint y: 236, distance: 160.3
click at [384, 236] on div "* 볼륨은 15% 이상으로 설정해주세요. * 35초 미만은 수익이 적거나 발생하지 않을 수 있습니다." at bounding box center [328, 246] width 254 height 26
drag, startPoint x: 384, startPoint y: 236, endPoint x: 448, endPoint y: 237, distance: 64.0
click at [448, 237] on p "* 볼륨은 15% 이상으로 설정해주세요." at bounding box center [328, 240] width 254 height 13
click at [398, 97] on link "콘텐츠" at bounding box center [390, 97] width 61 height 31
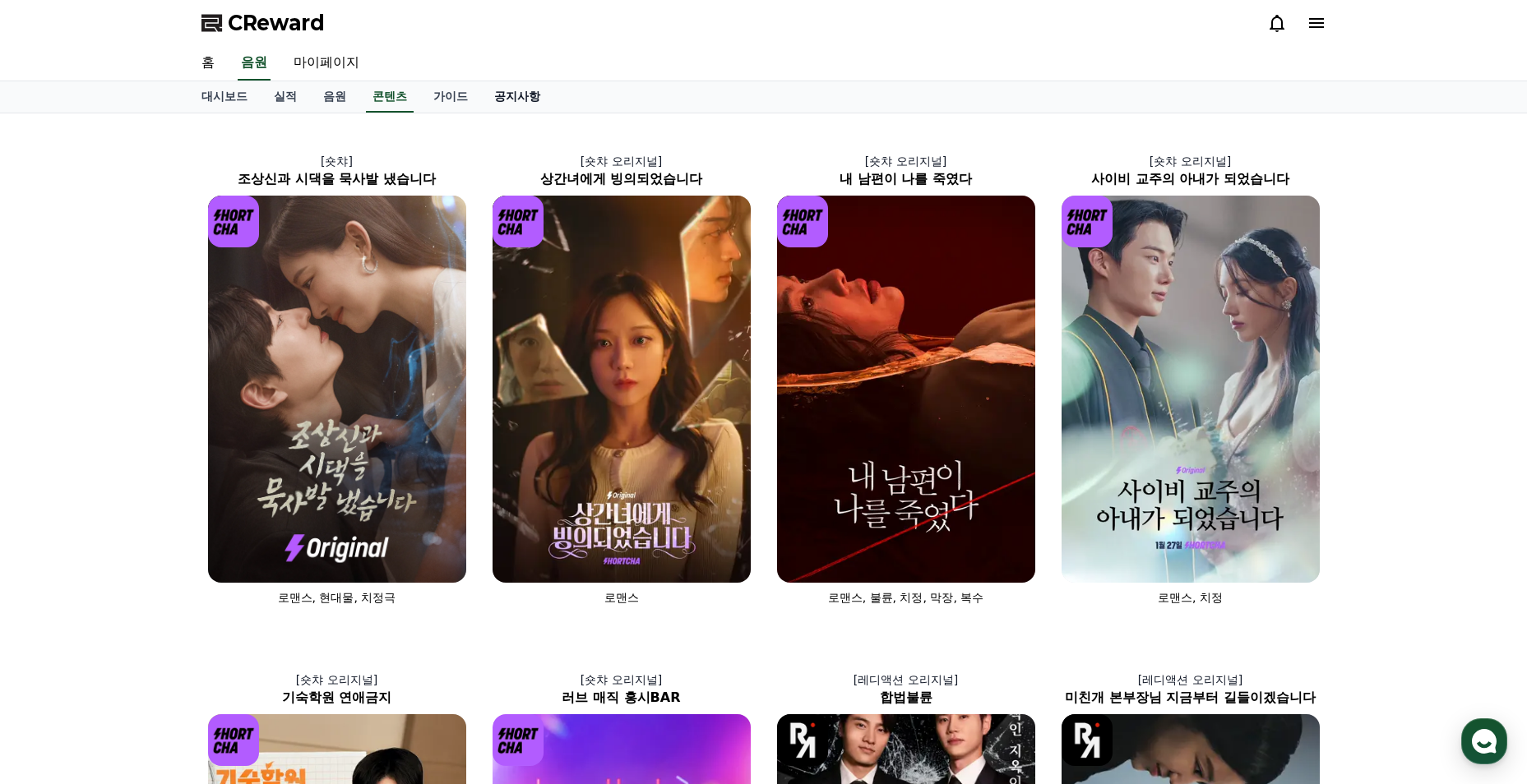
click at [543, 98] on link "공지사항" at bounding box center [517, 97] width 72 height 31
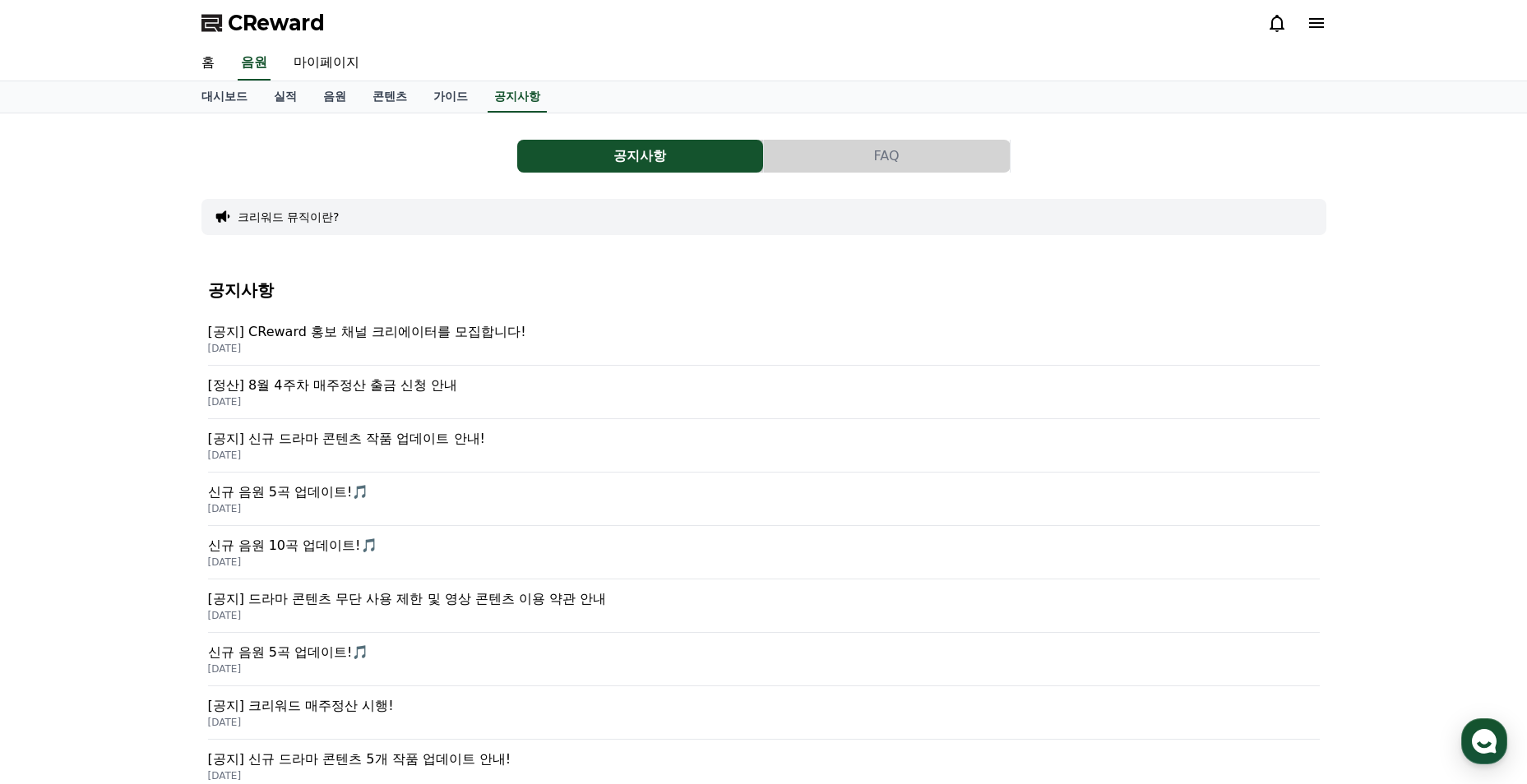
click at [891, 146] on button "FAQ" at bounding box center [887, 156] width 246 height 33
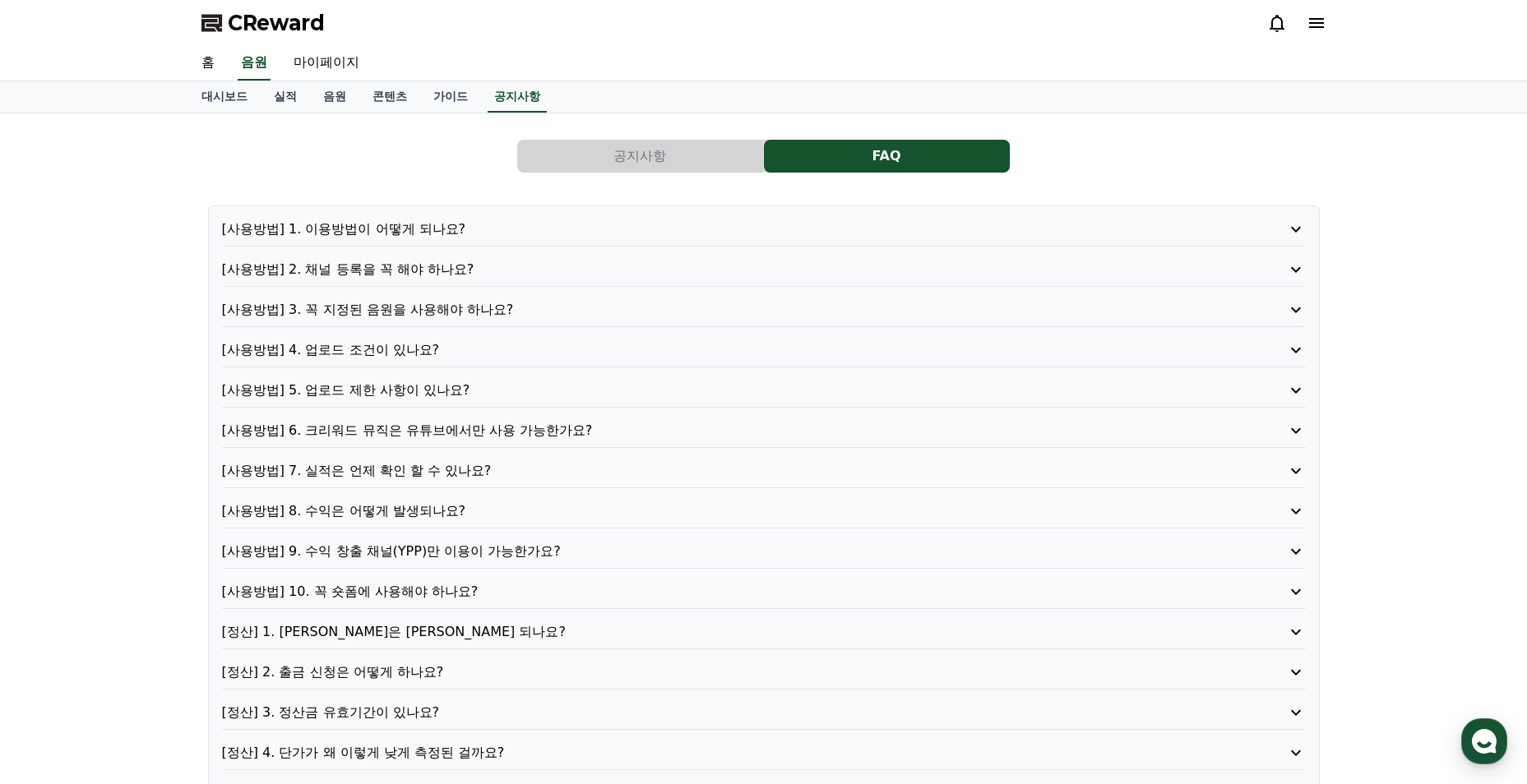
click at [447, 472] on p "[사용방법] 7. 실적은 언제 확인 할 수 있나요?" at bounding box center [721, 471] width 997 height 19
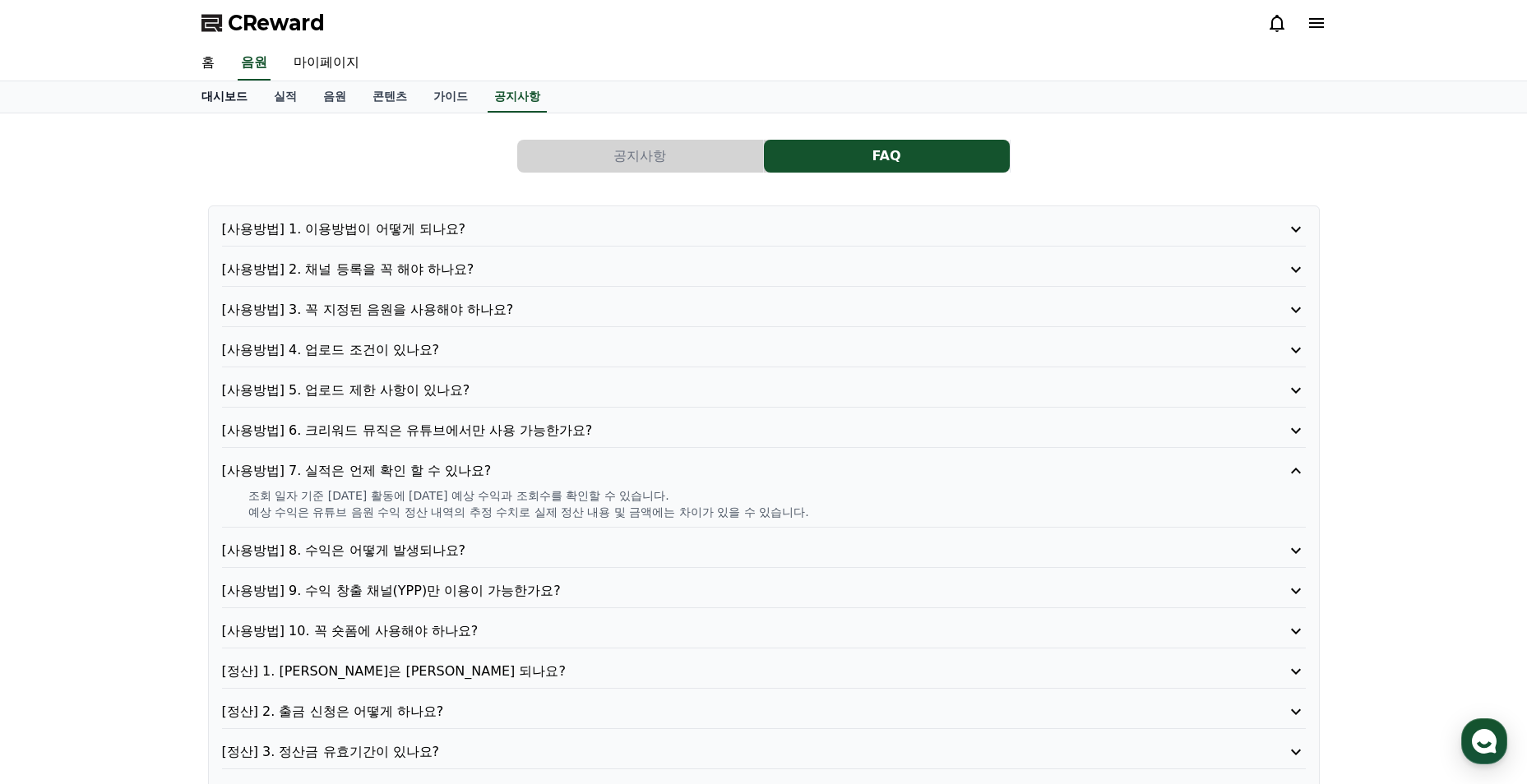
click at [195, 94] on link "대시보드" at bounding box center [225, 97] width 72 height 31
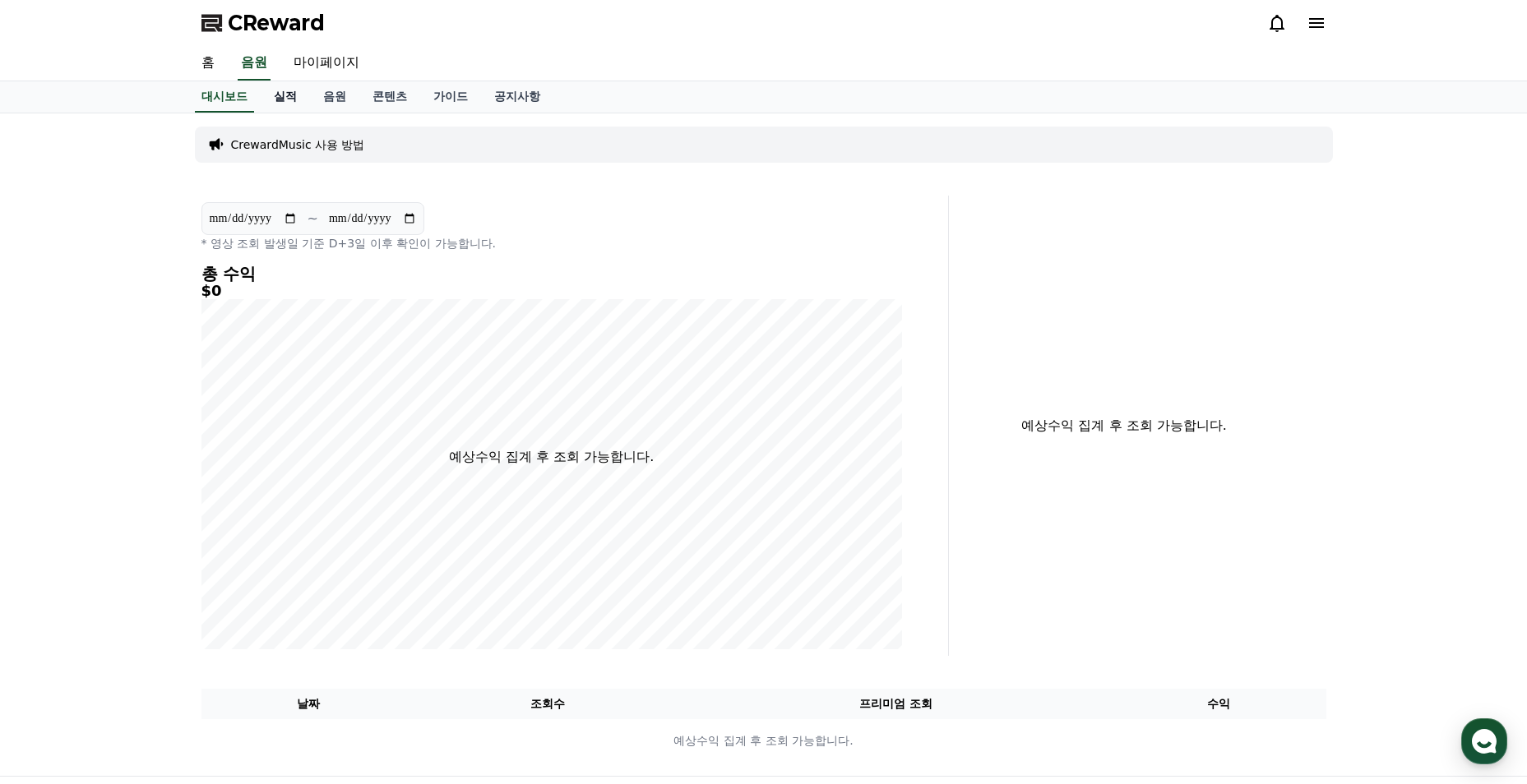
click at [299, 99] on link "실적" at bounding box center [285, 97] width 50 height 31
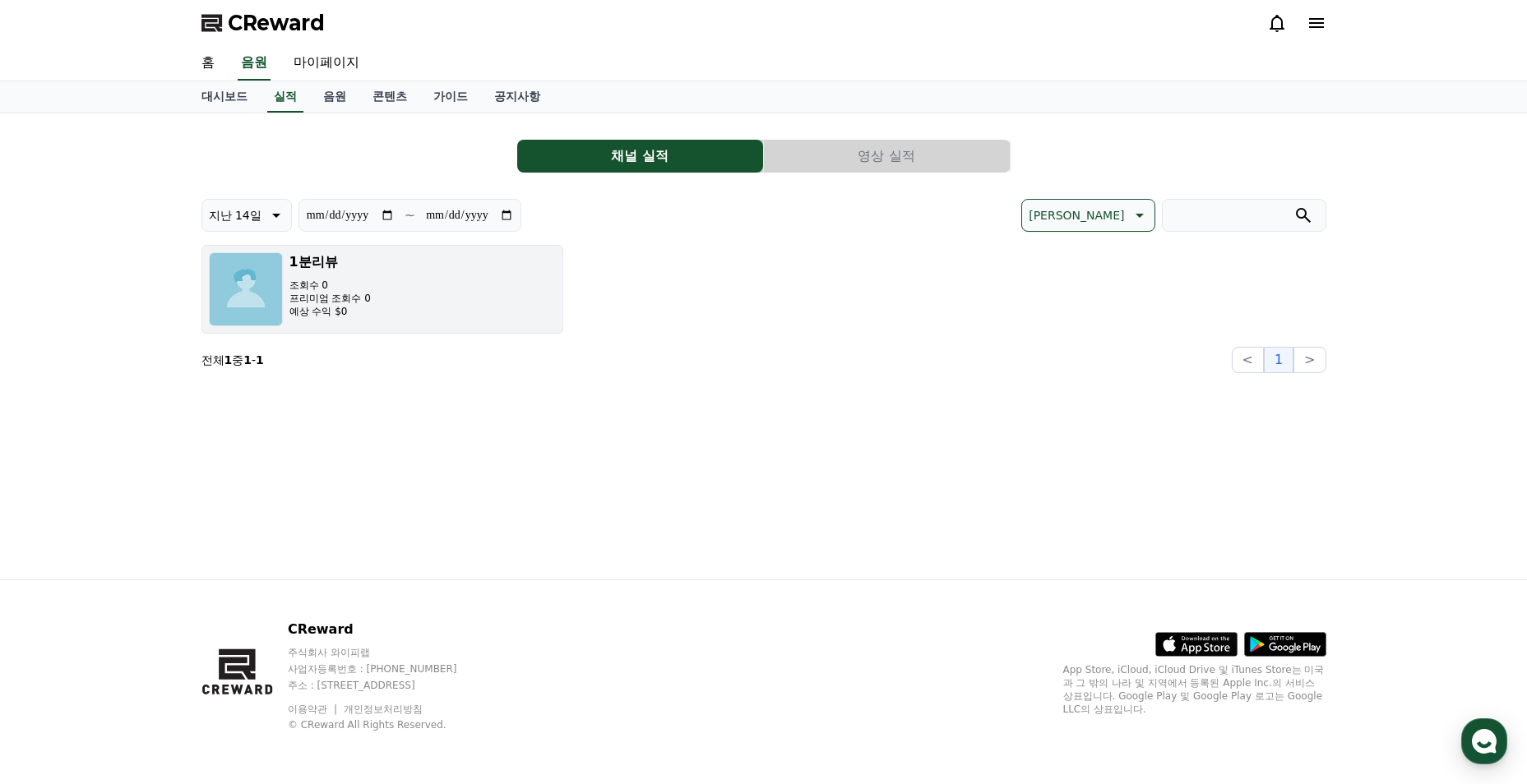
click at [323, 305] on p "예상 수익 $0" at bounding box center [330, 312] width 82 height 13
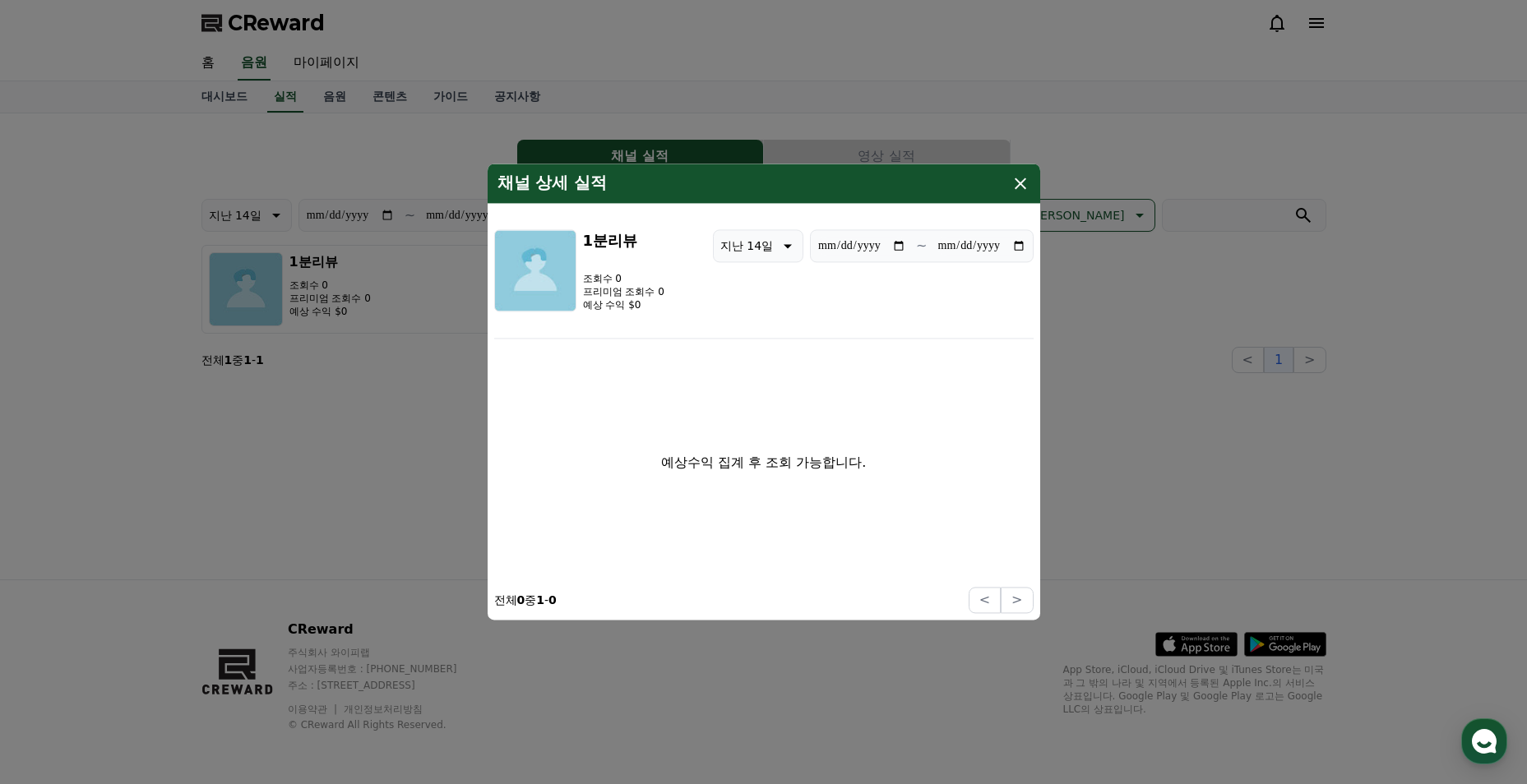
click at [1026, 185] on icon "modal" at bounding box center [1020, 183] width 19 height 19
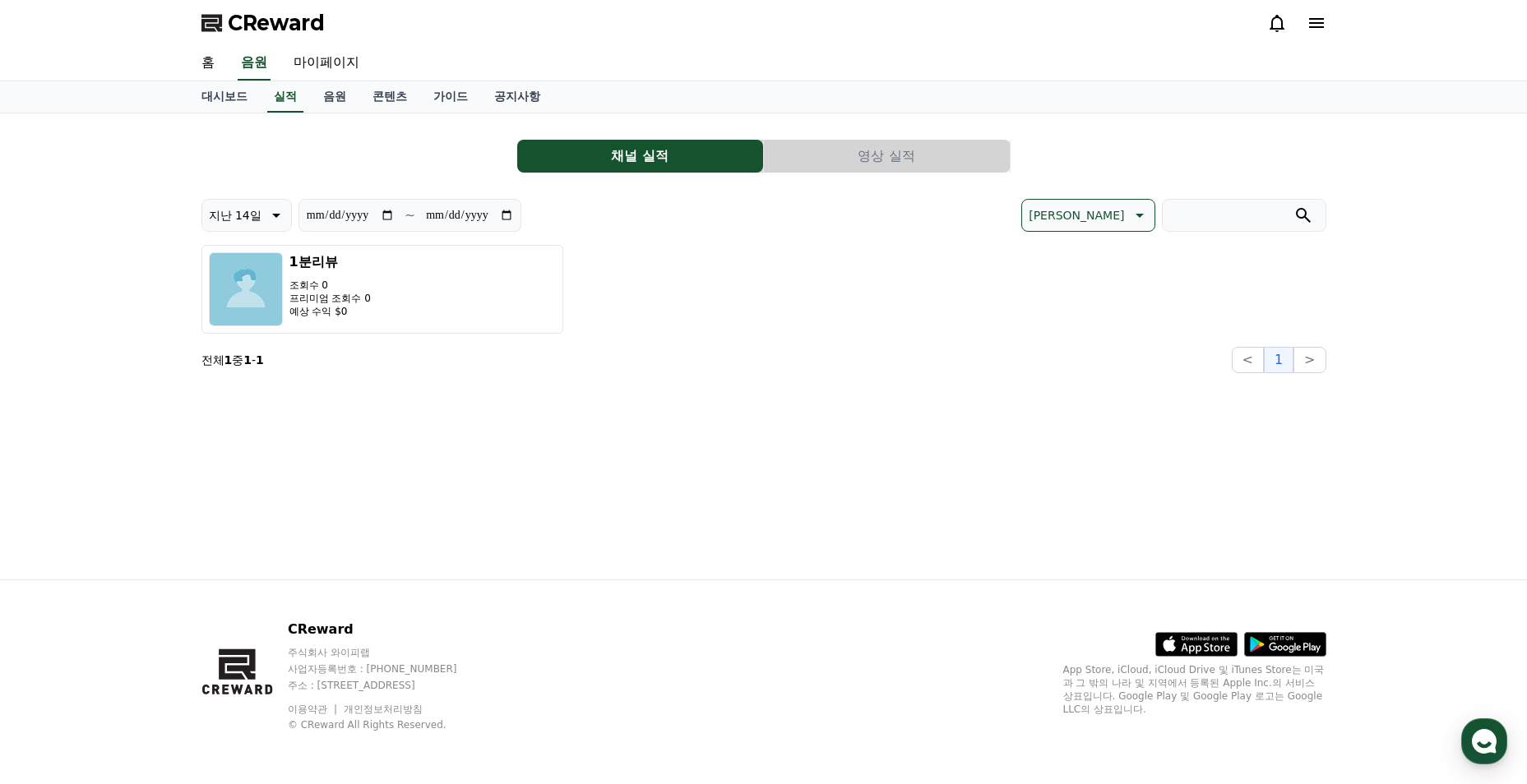
click at [994, 355] on section "전체 1 중 1 - 1 < 1 >" at bounding box center [764, 360] width 1125 height 26
click at [222, 102] on link "대시보드" at bounding box center [225, 97] width 72 height 31
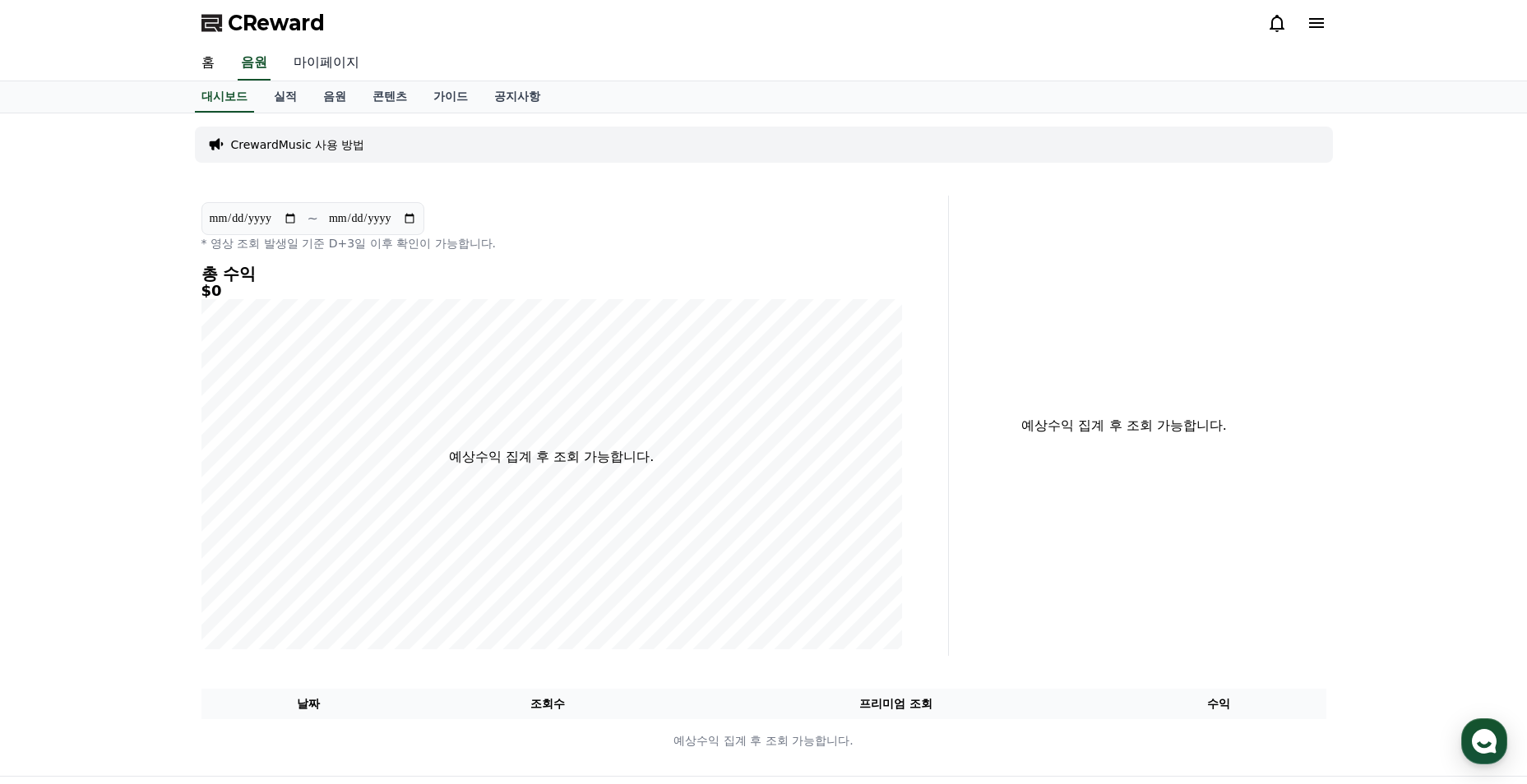
click at [328, 59] on link "마이페이지" at bounding box center [326, 63] width 92 height 35
select select "**********"
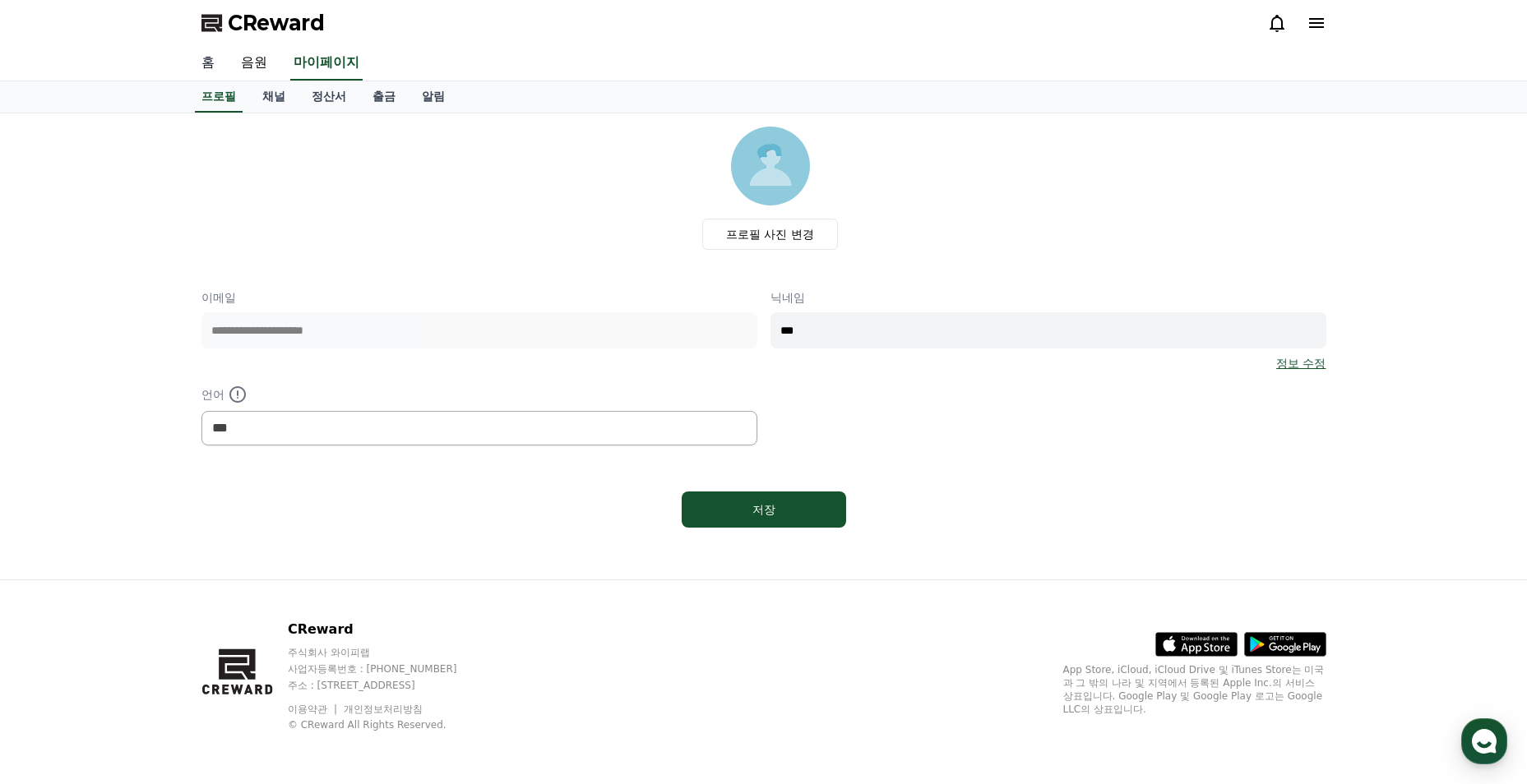
click at [211, 64] on link "홈" at bounding box center [208, 63] width 40 height 35
